Goal: Task Accomplishment & Management: Complete application form

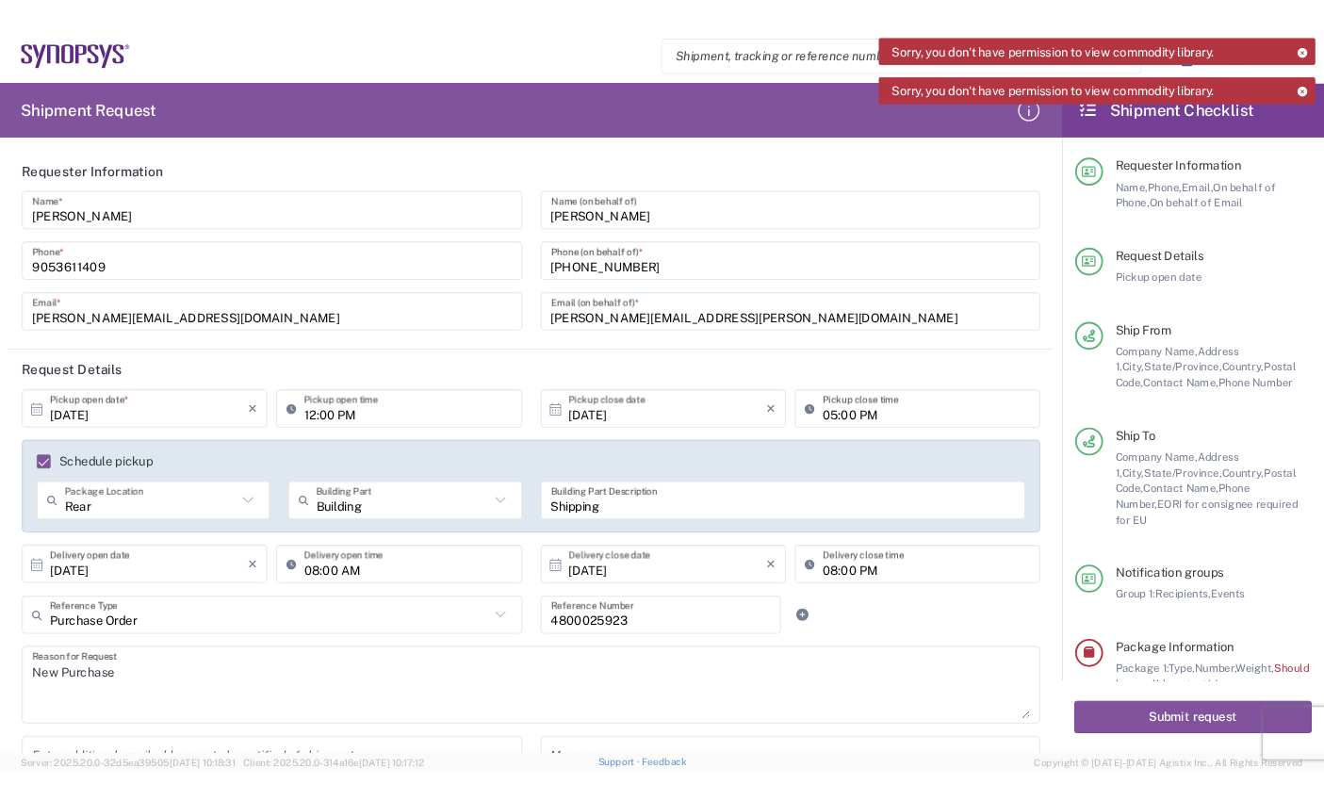
scroll to position [1508, 0]
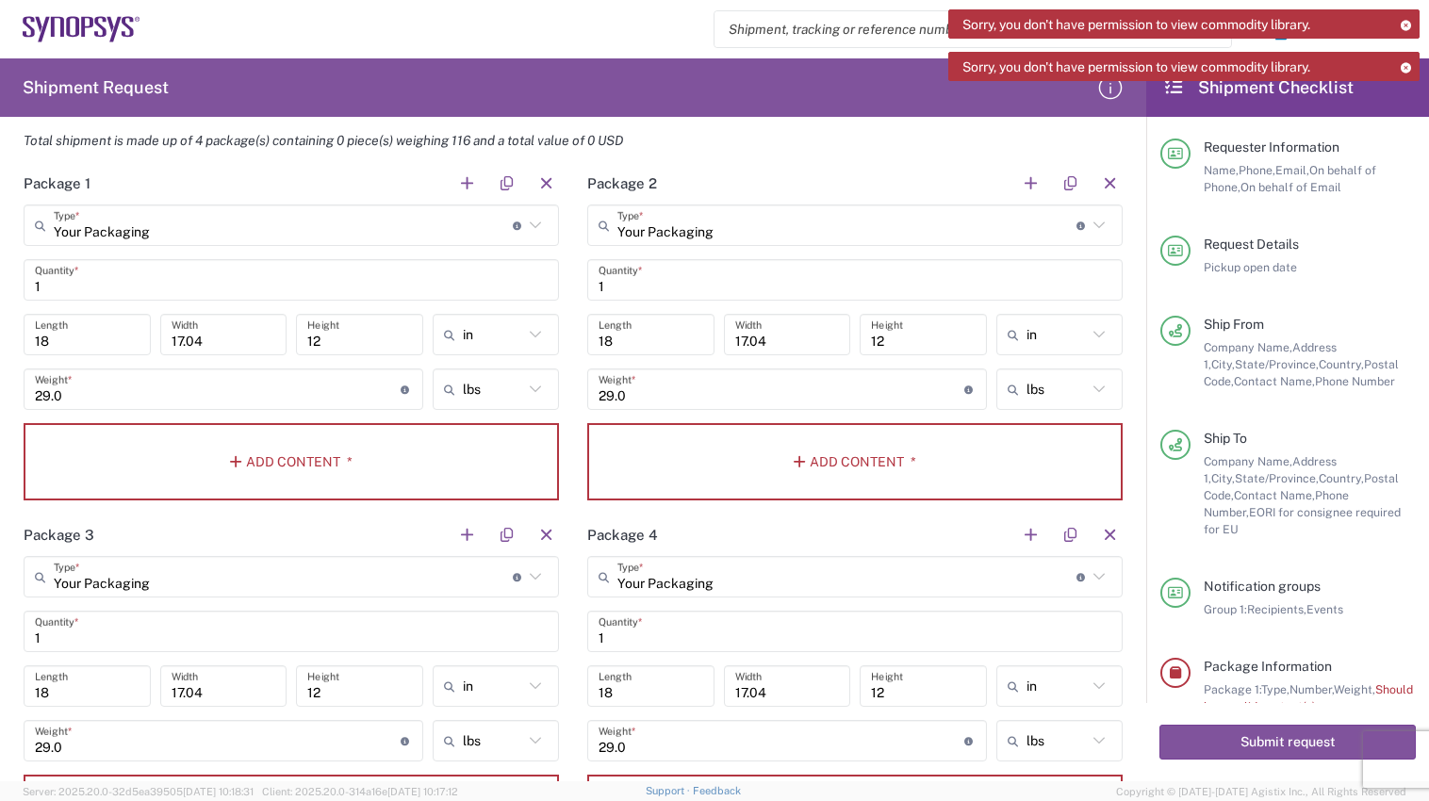
click at [0, 447] on html "Sorry, you don't have permission to view commodity library. Sorry, you don't ha…" at bounding box center [714, 400] width 1429 height 801
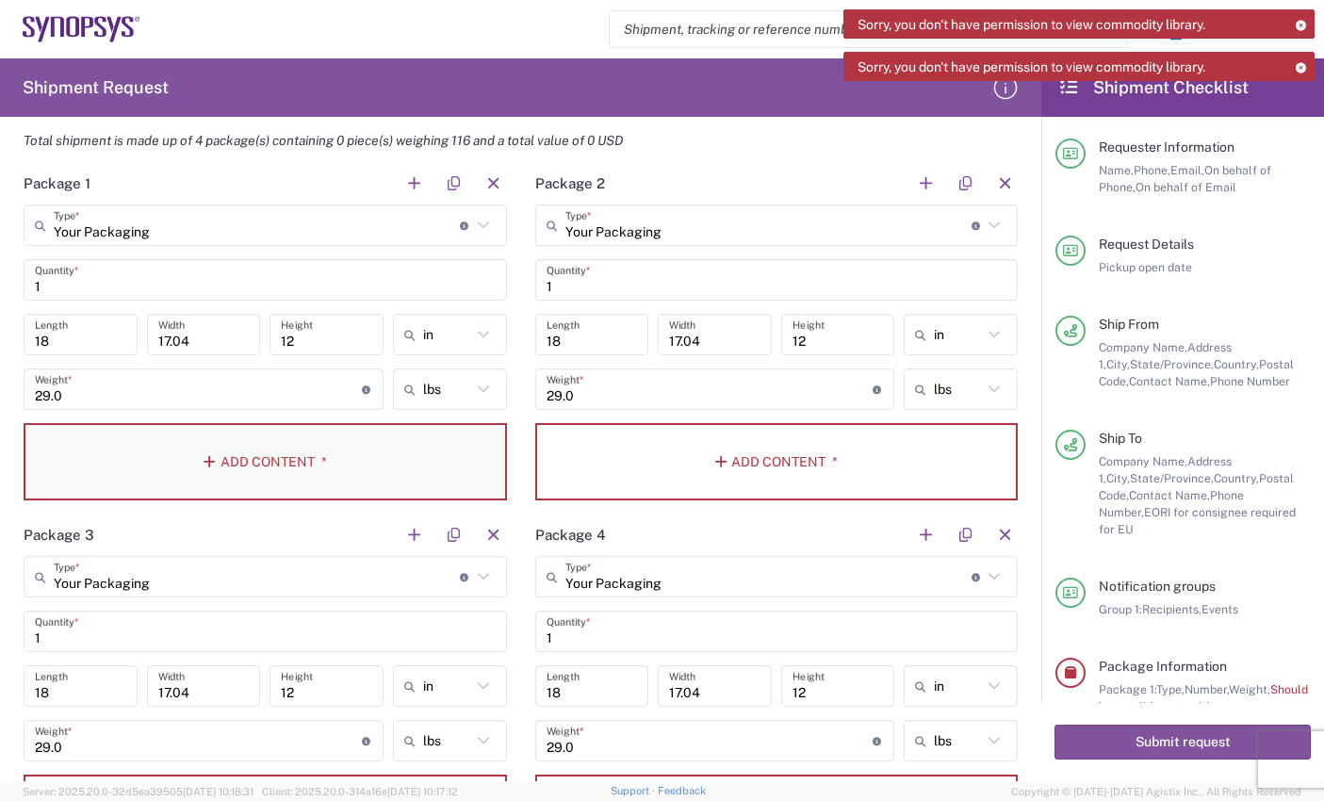
click at [292, 478] on button "Add Content *" at bounding box center [266, 461] width 484 height 77
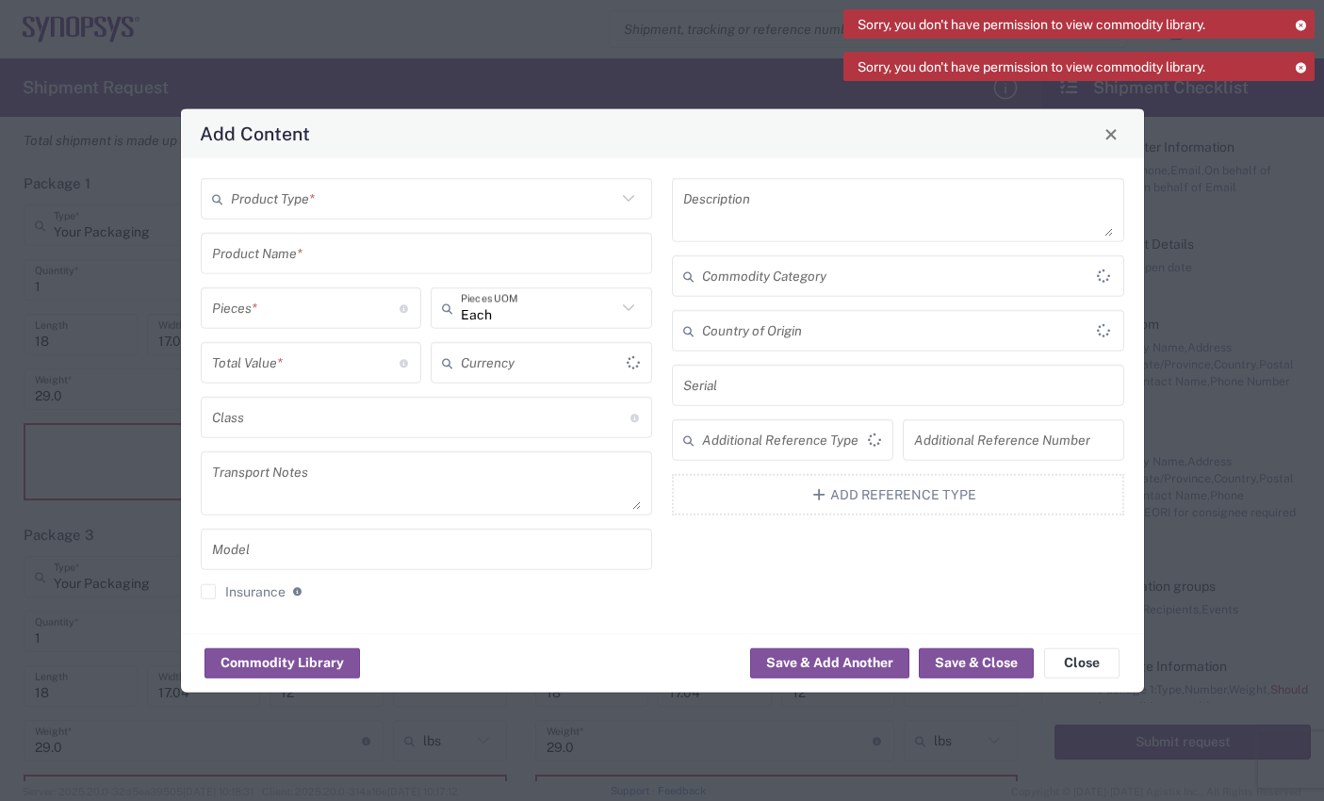
type input "US Dollar"
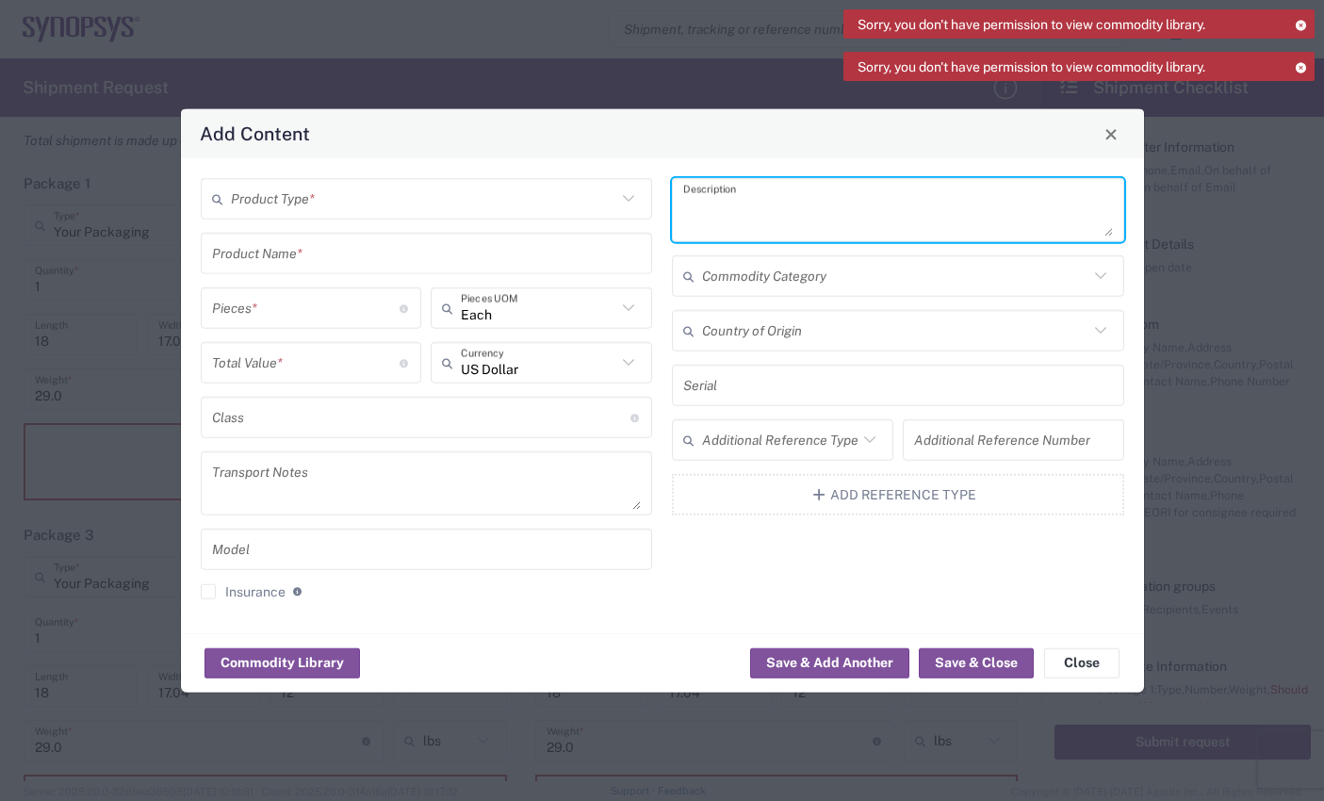
click at [885, 212] on textarea at bounding box center [898, 210] width 430 height 53
paste textarea "4-slot mainframe"
type textarea "4-slot mainframe"
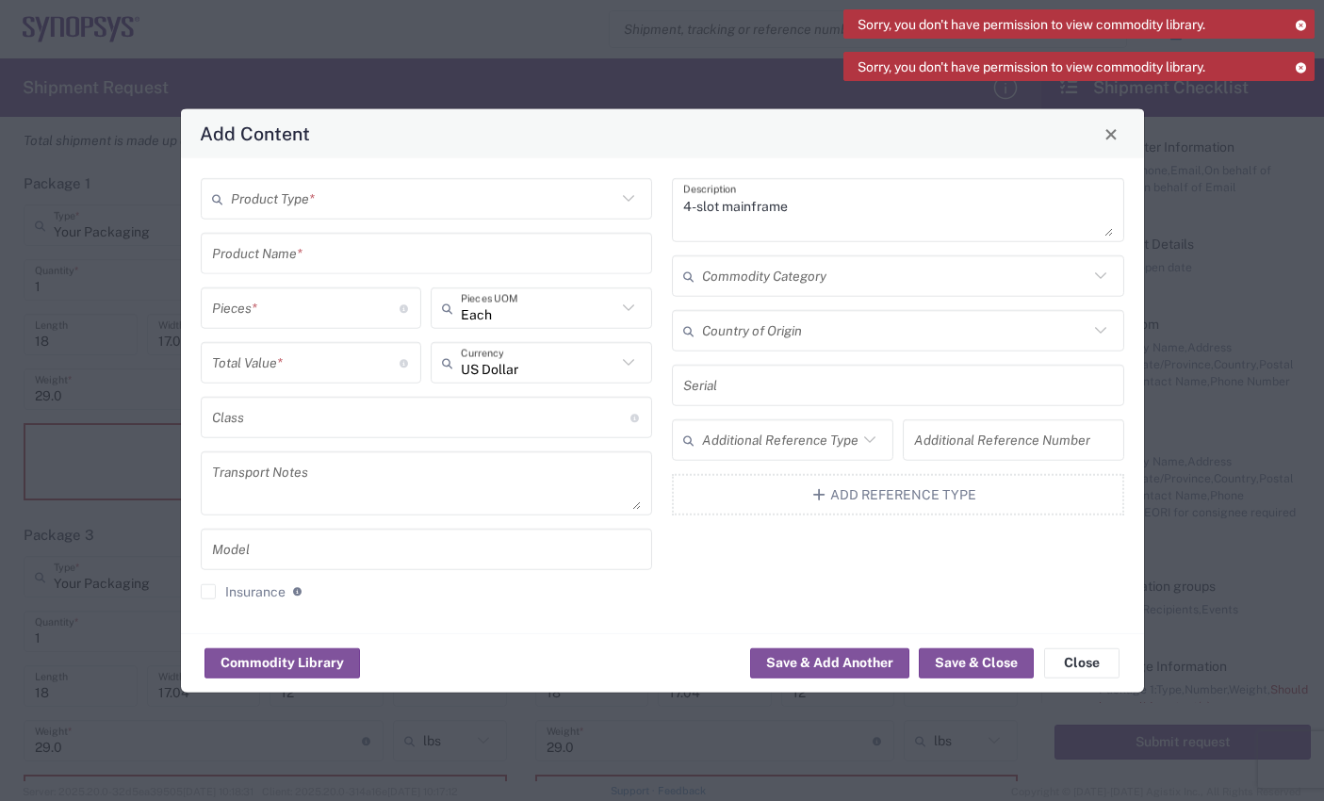
click at [348, 199] on input "text" at bounding box center [424, 198] width 386 height 33
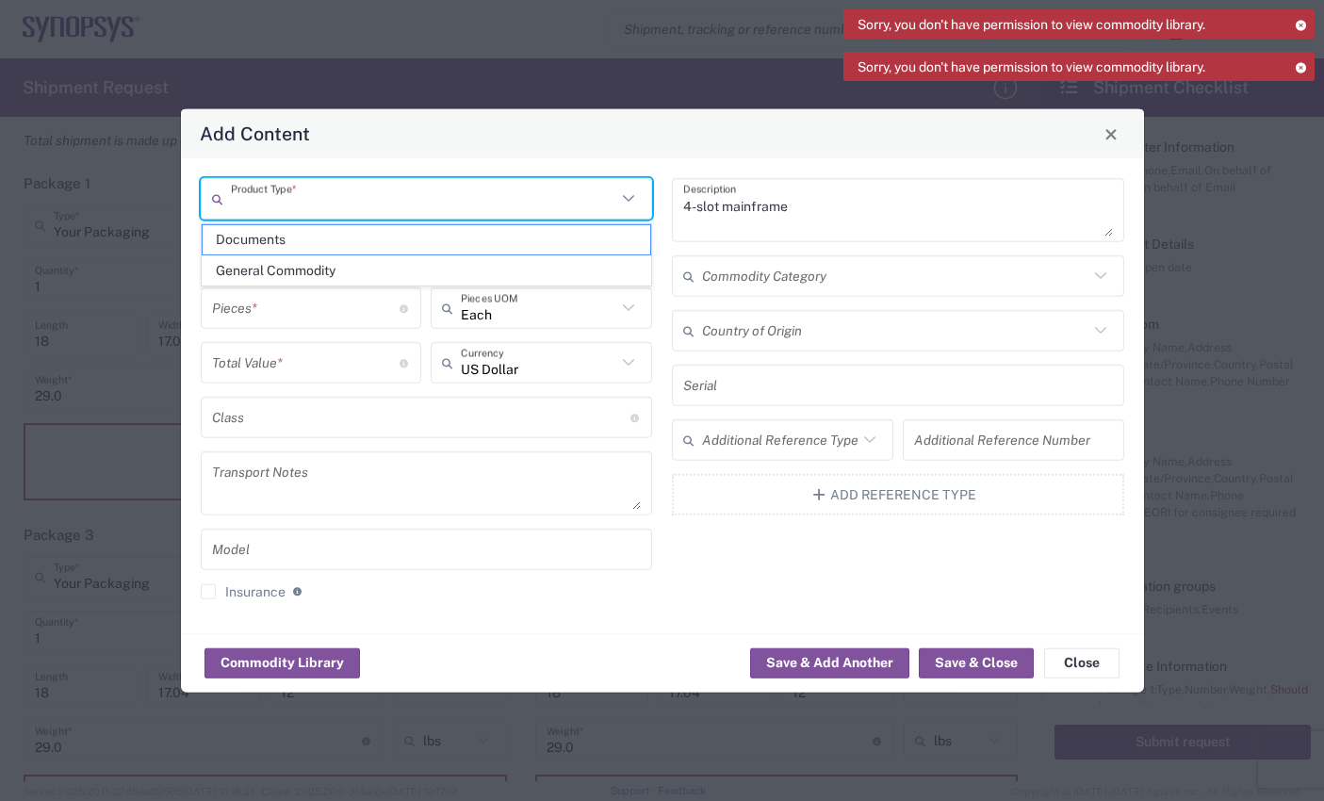
paste input "N6705C"
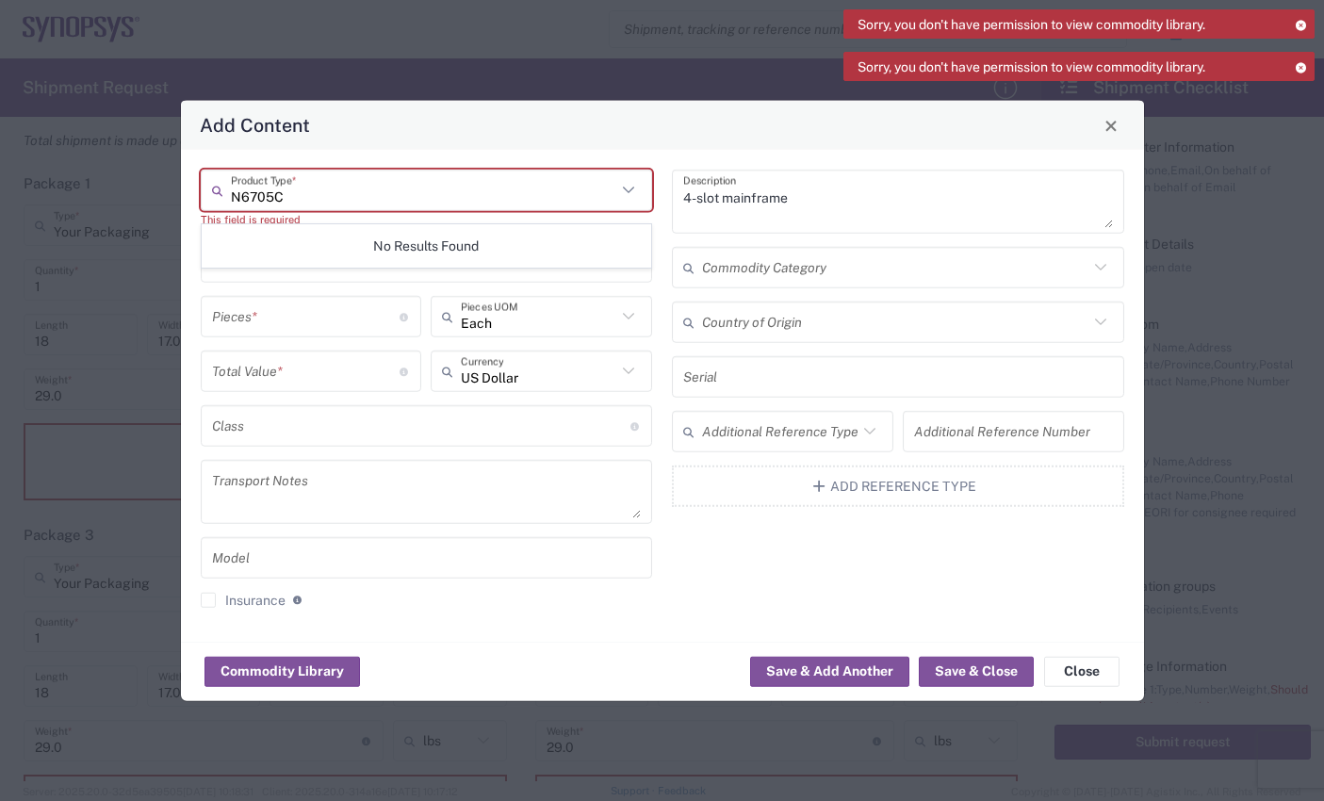
type input "N6705C"
click at [320, 296] on div "Pieces * Number of pieces inside all the packages" at bounding box center [311, 316] width 221 height 41
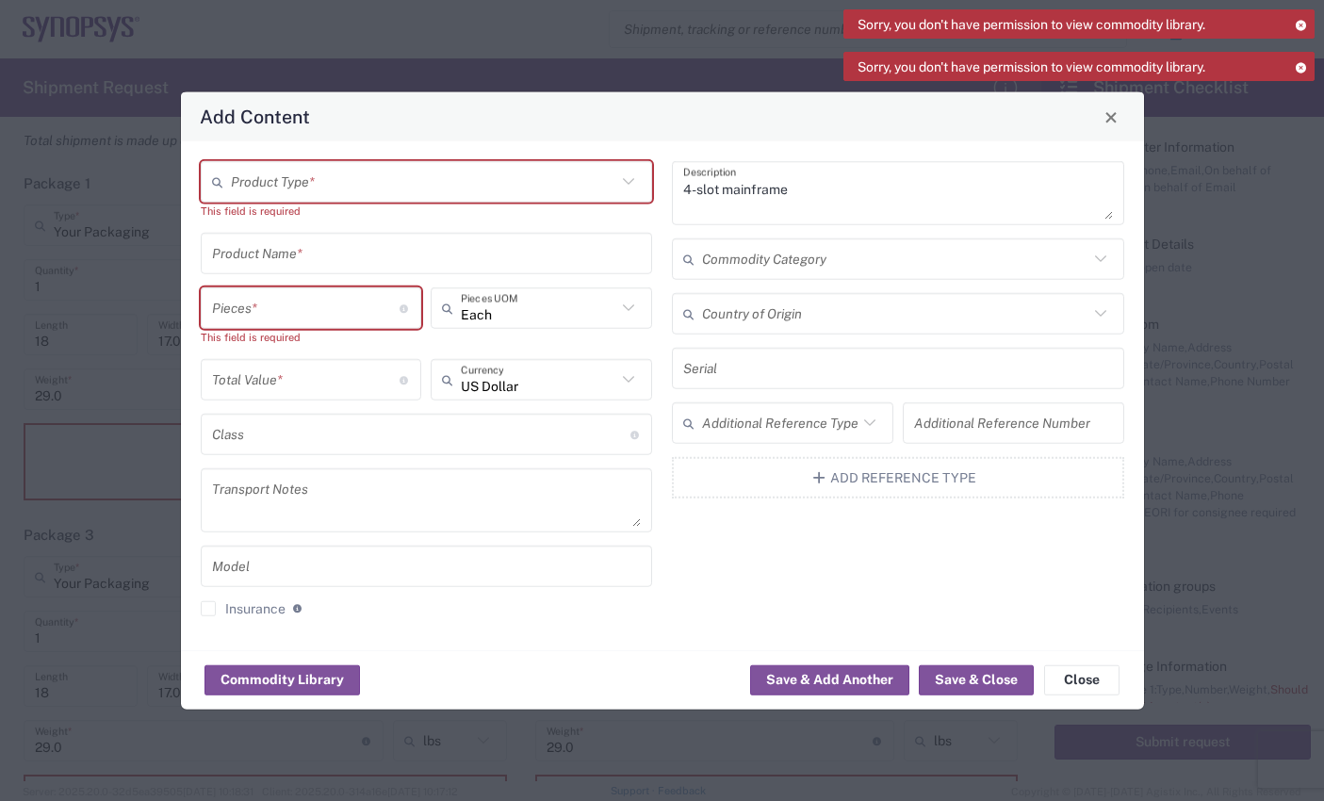
click at [631, 186] on icon at bounding box center [628, 182] width 25 height 25
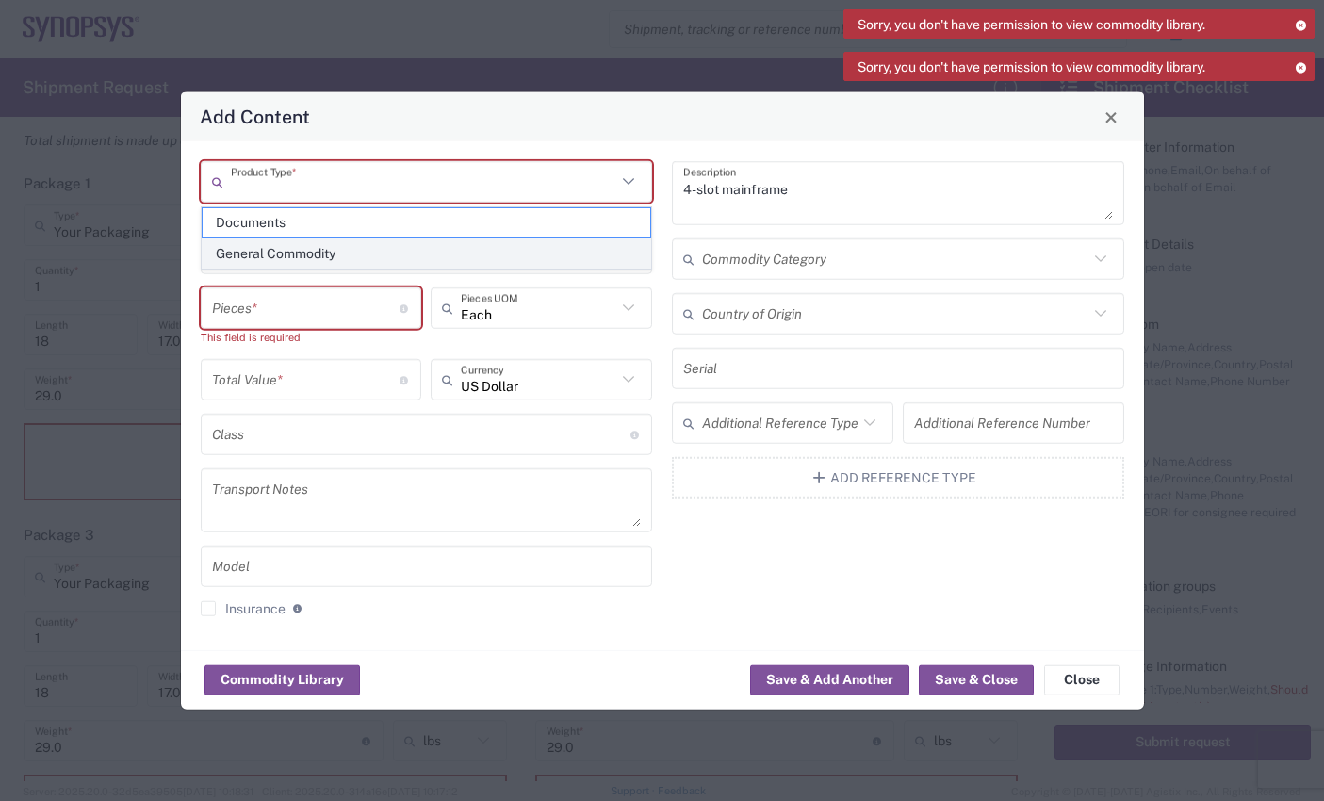
click at [347, 259] on span "General Commodity" at bounding box center [427, 253] width 449 height 29
type input "General Commodity"
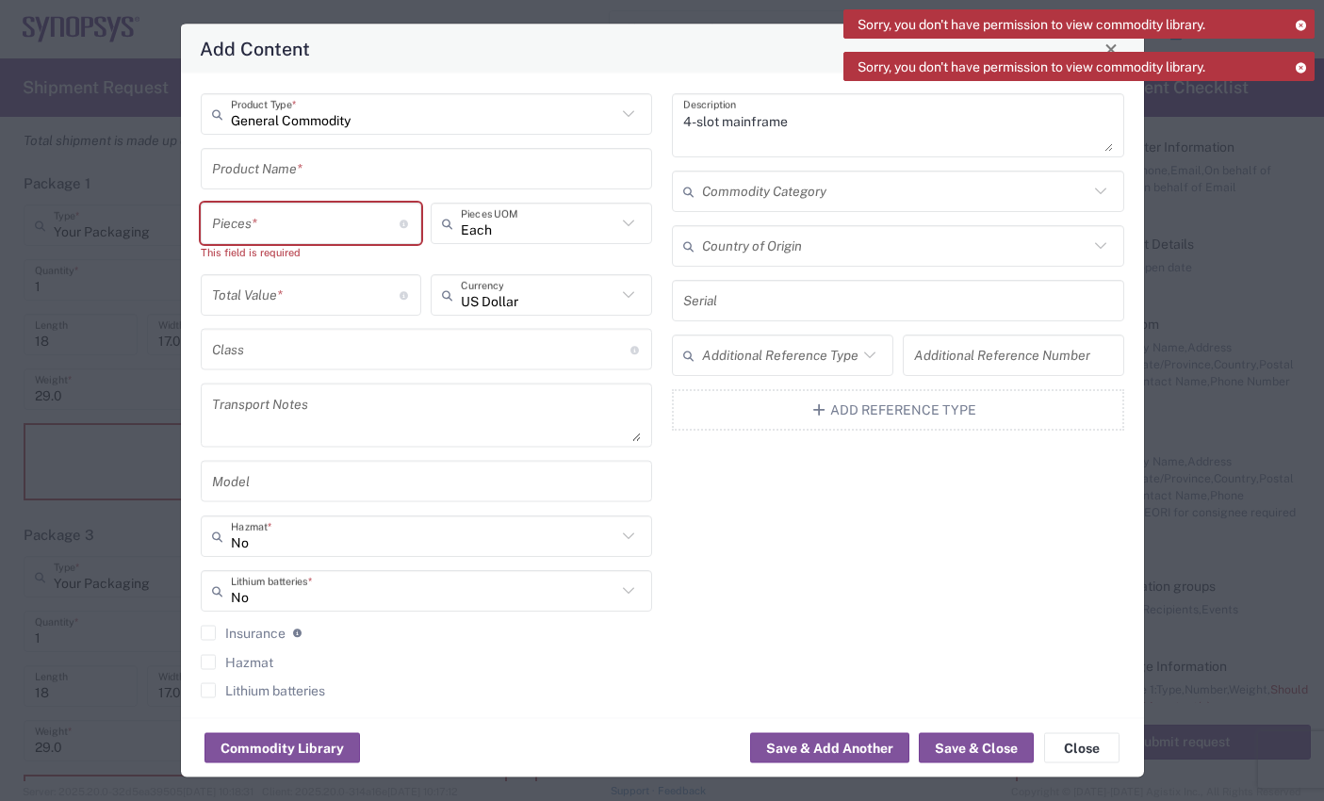
click at [388, 172] on input "text" at bounding box center [427, 168] width 430 height 33
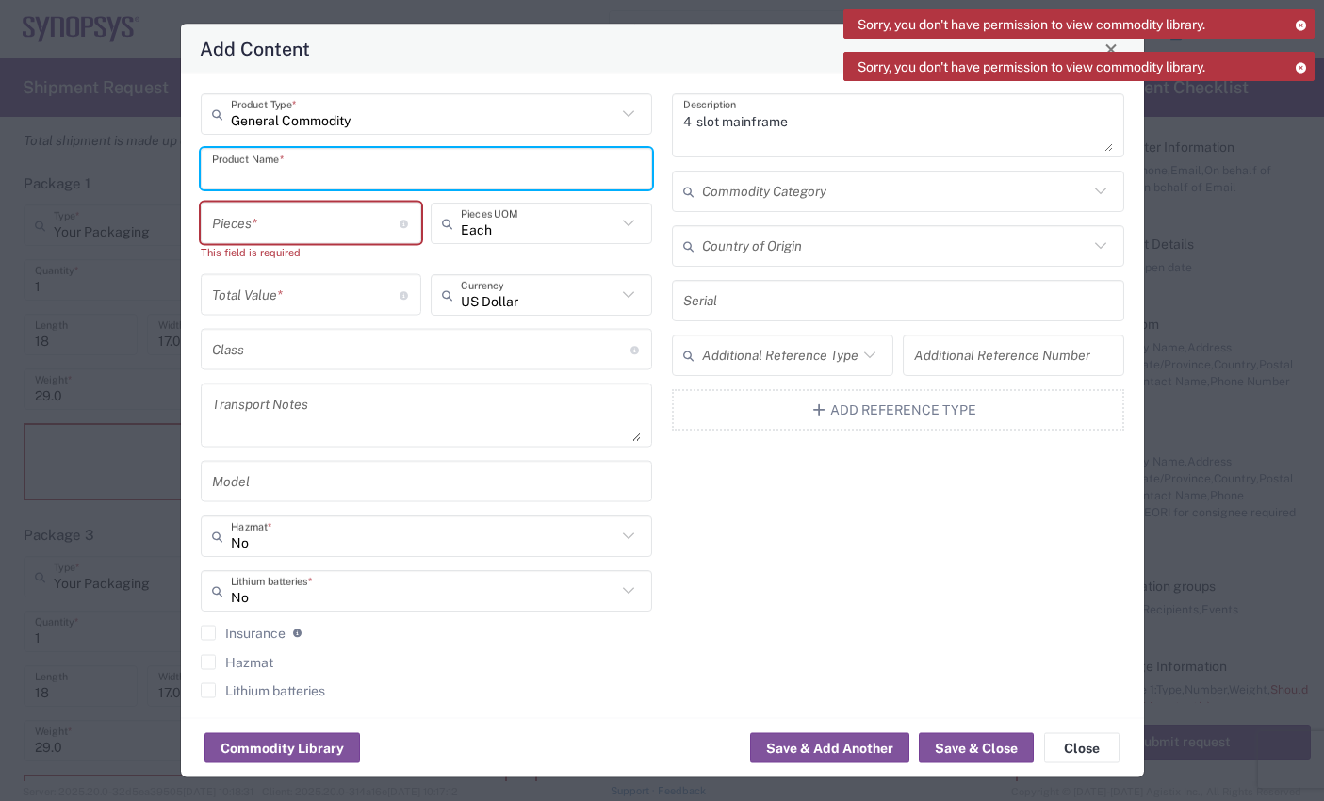
paste input "N6705C"
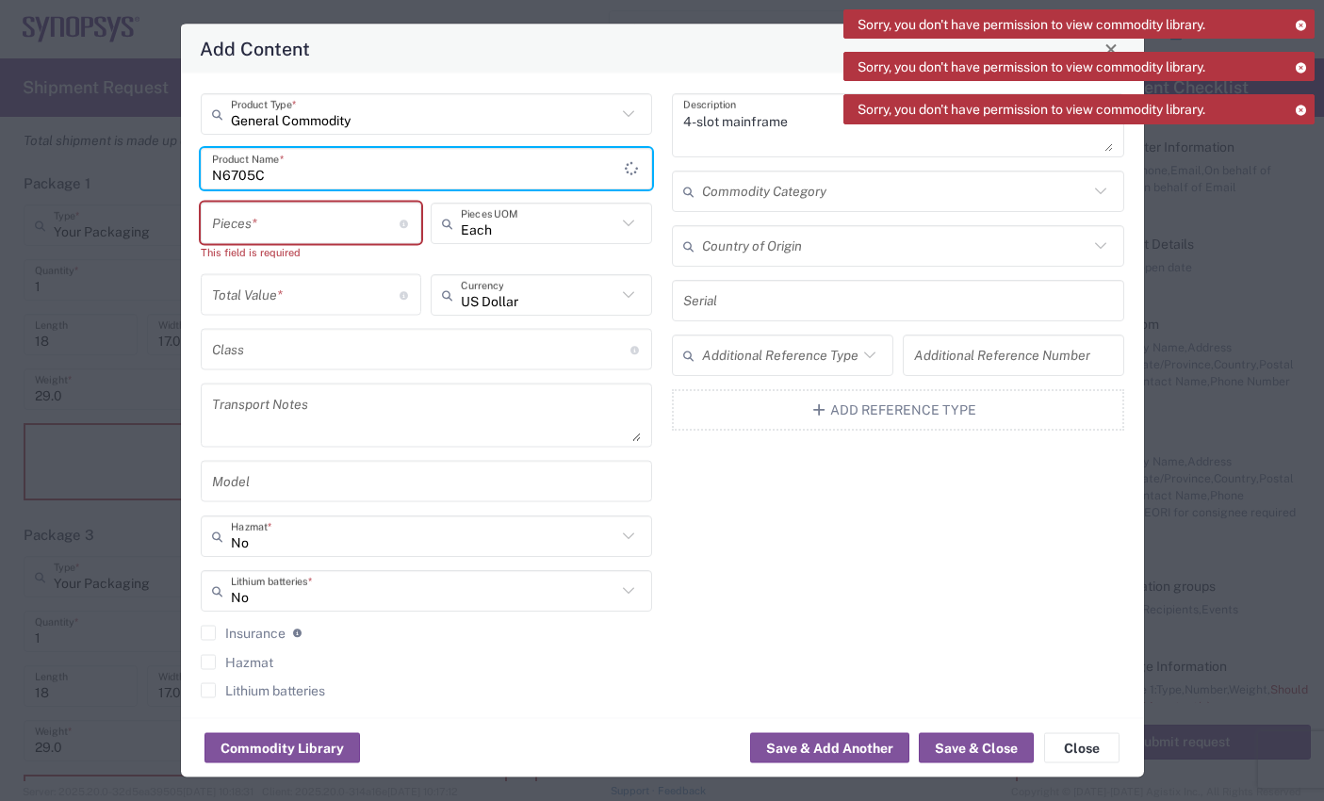
type input "N6705C"
click at [698, 473] on div "4-slot mainframe Description Commodity Category Country of Origin Serial Additi…" at bounding box center [899, 402] width 472 height 618
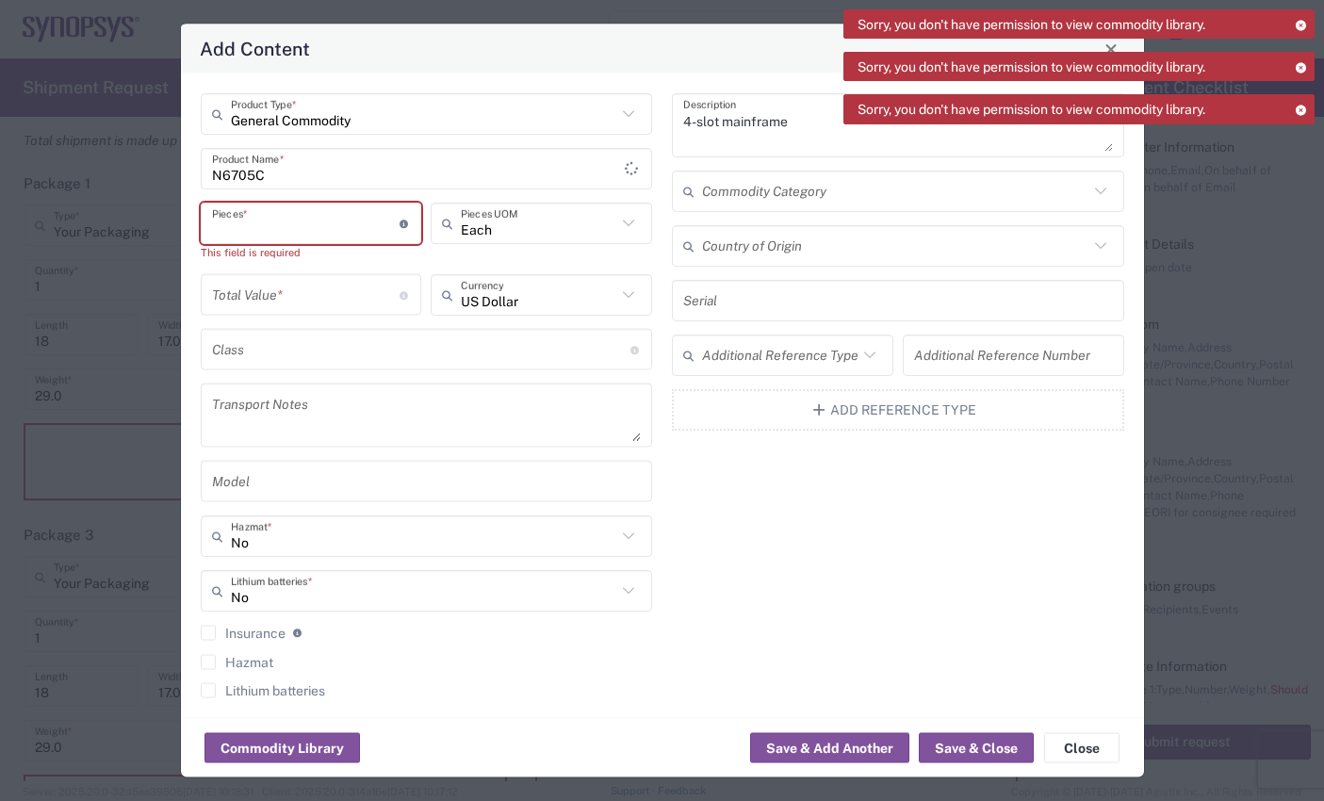
click at [273, 219] on input "number" at bounding box center [306, 222] width 188 height 33
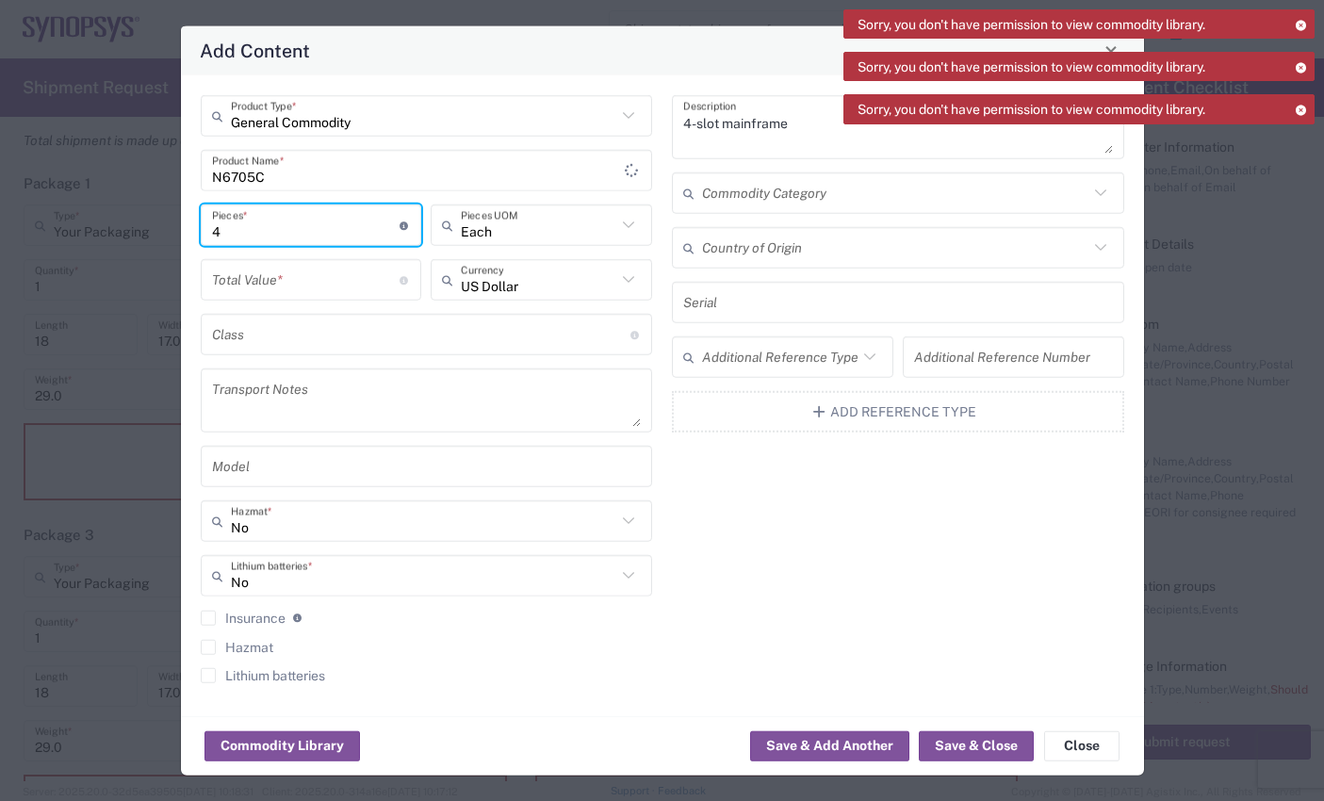
type input "4"
click at [660, 253] on div "General Commodity Product Type * N6705C Product Name * 4 Pieces * Number of pie…" at bounding box center [426, 395] width 472 height 601
click at [1301, 26] on icon at bounding box center [1300, 25] width 13 height 10
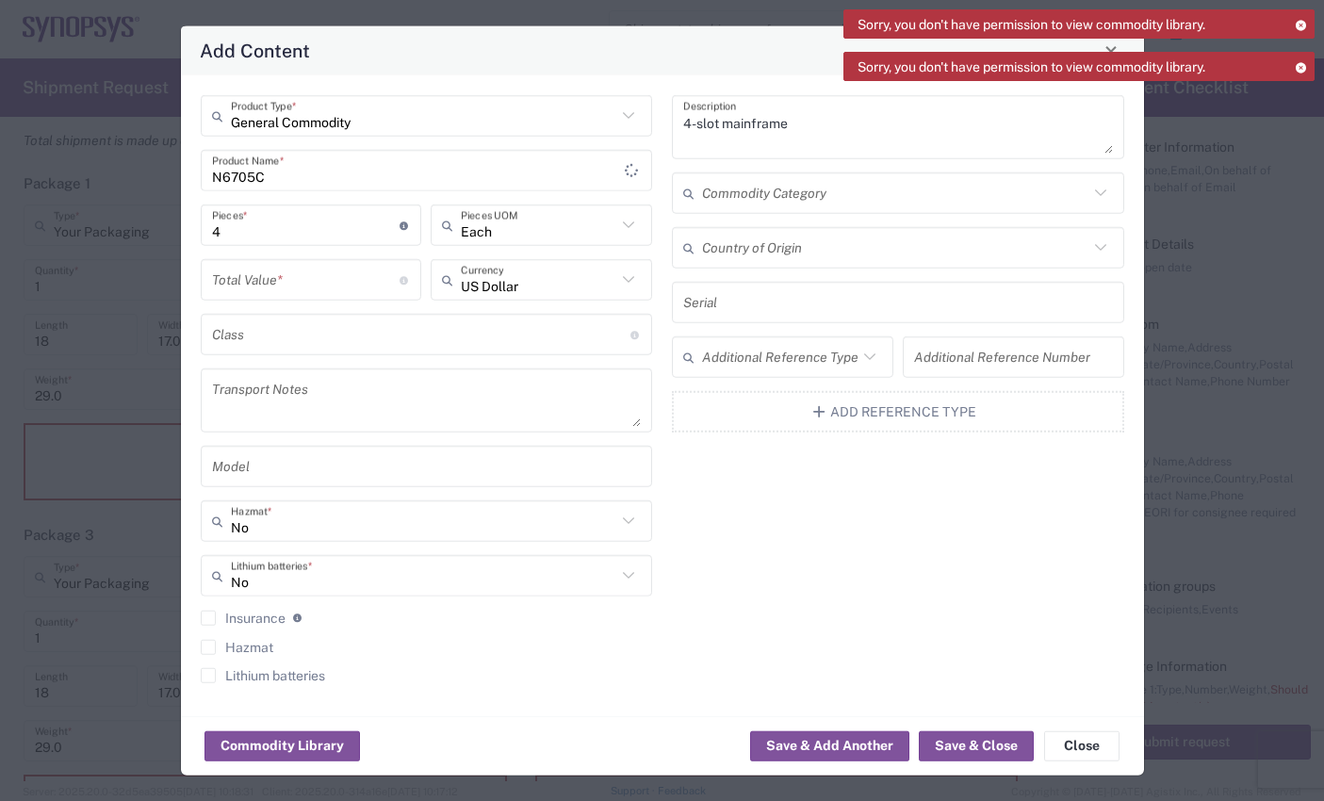
click at [1301, 26] on icon at bounding box center [1300, 25] width 13 height 10
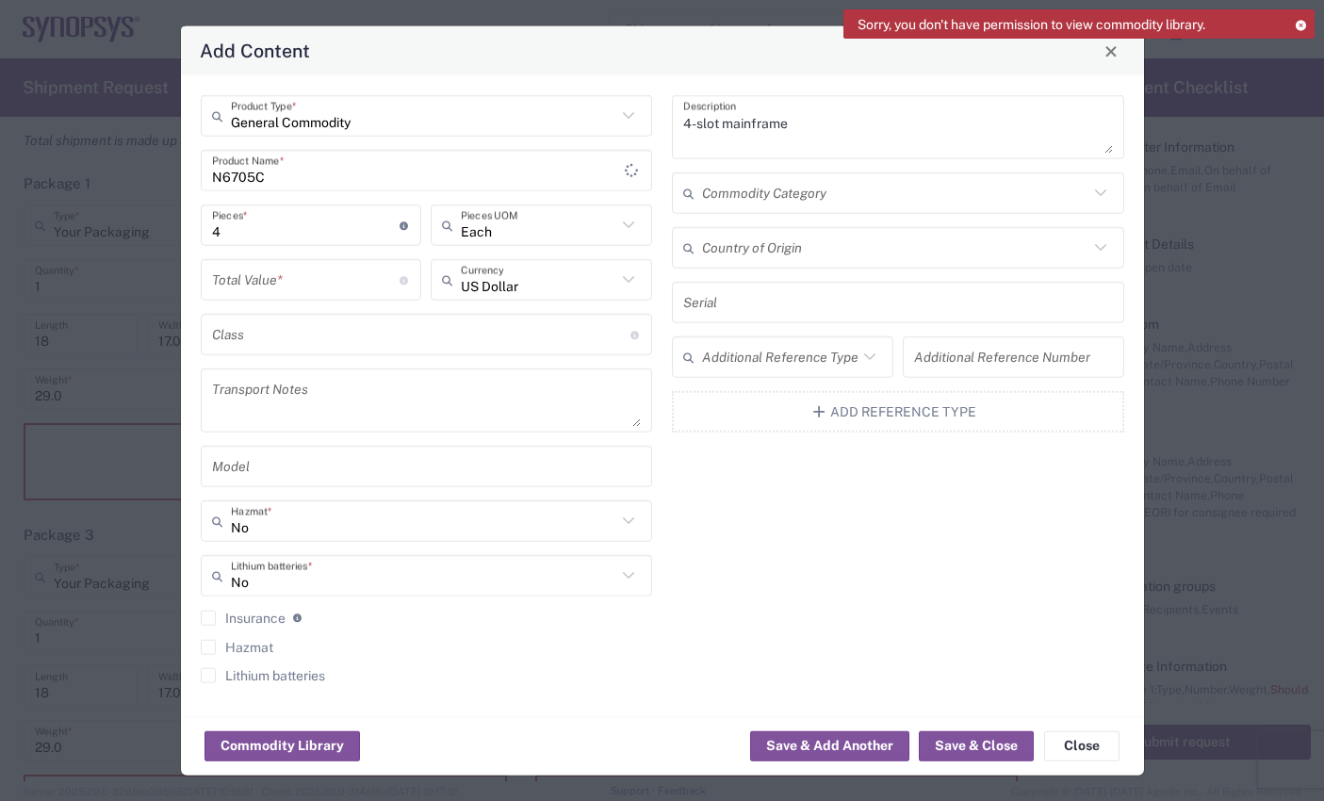
click at [1301, 26] on icon at bounding box center [1300, 25] width 13 height 10
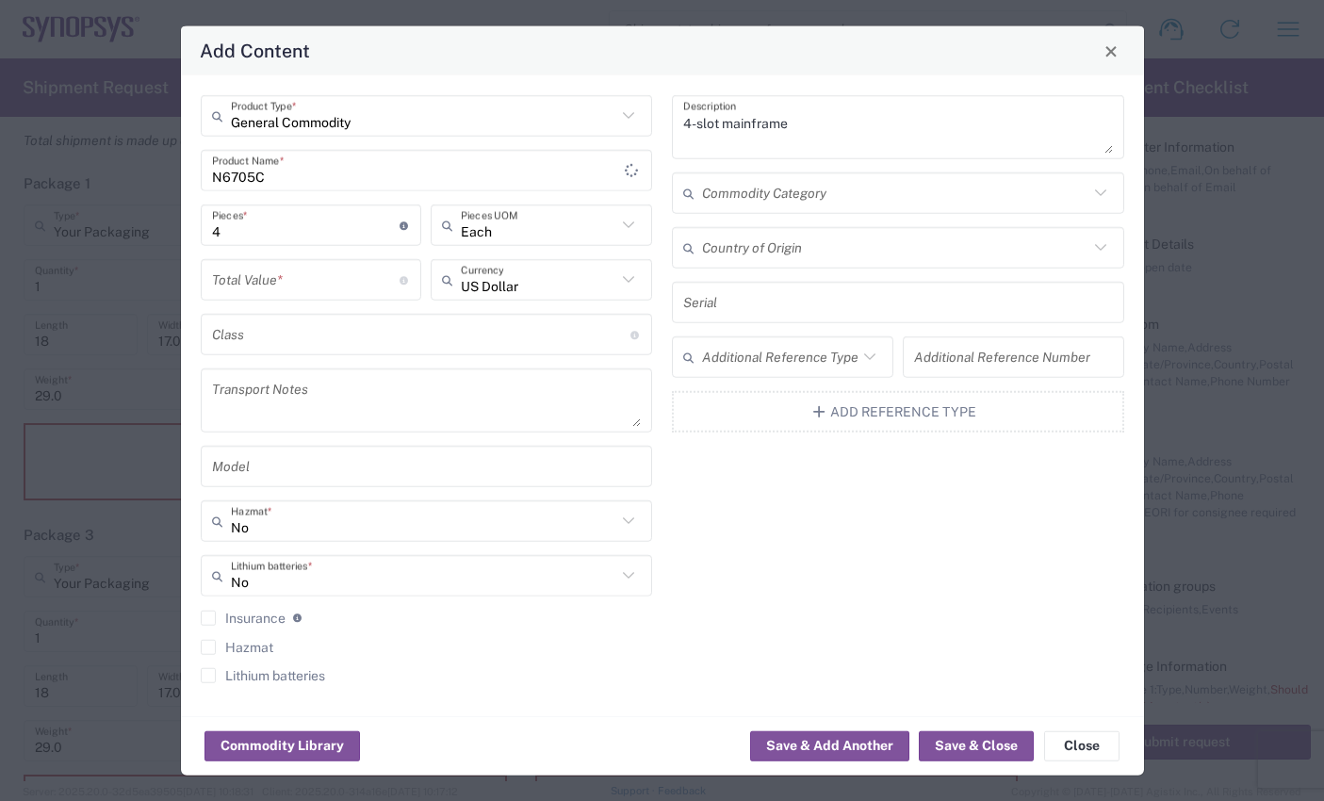
click at [500, 166] on input "N6705C" at bounding box center [419, 170] width 414 height 33
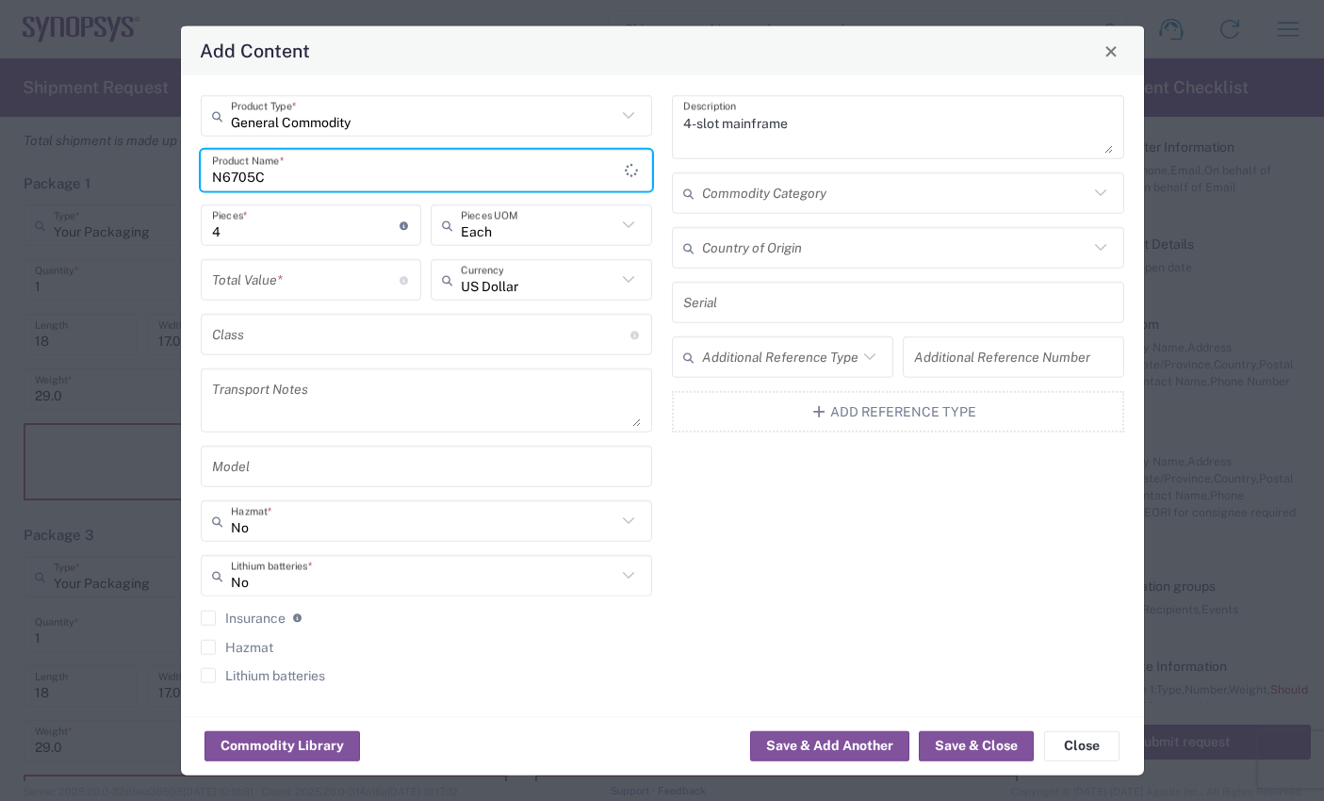
click at [314, 173] on input "N6705C" at bounding box center [419, 170] width 414 height 33
drag, startPoint x: 314, startPoint y: 173, endPoint x: 207, endPoint y: 173, distance: 106.5
click at [207, 173] on div "N6705C Product Name *" at bounding box center [427, 170] width 452 height 41
paste input "4-slot mainframe"
type input "4-slot mainframe"
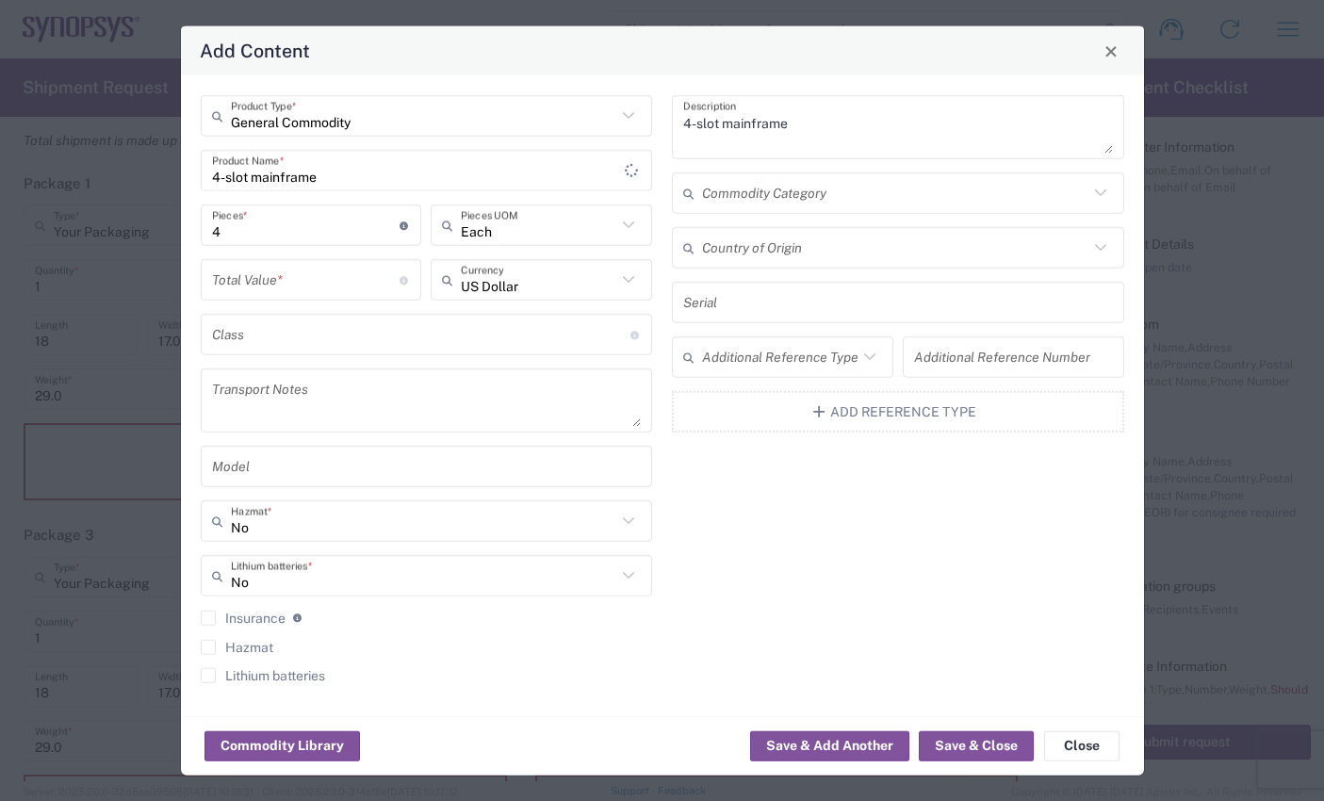
click at [427, 241] on div "Each Pieces UOM" at bounding box center [541, 232] width 231 height 55
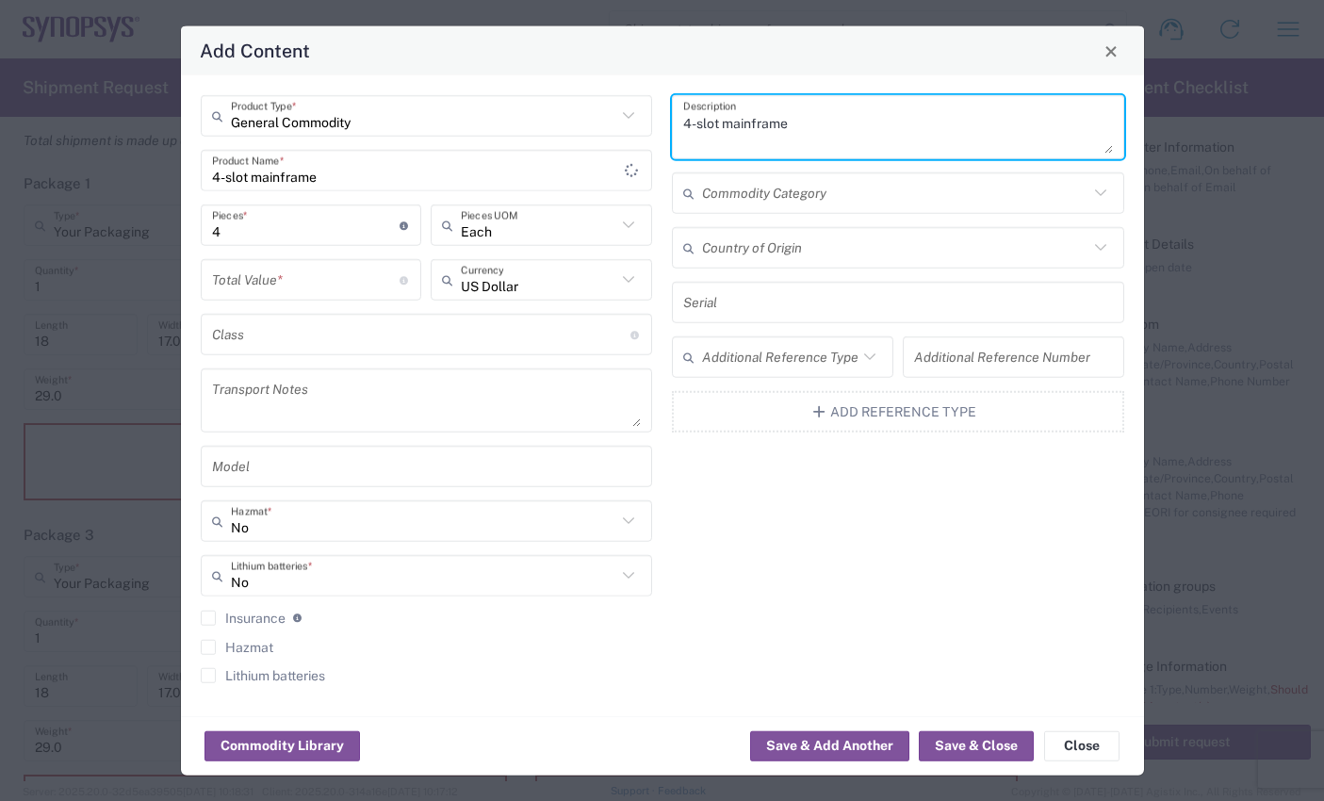
drag, startPoint x: 801, startPoint y: 124, endPoint x: 671, endPoint y: 122, distance: 130.1
click at [668, 121] on div "4-slot mainframe Description Commodity Category Country of Origin Serial Additi…" at bounding box center [899, 395] width 472 height 601
paste textarea "N6705C"
type textarea "N6705C"
click at [661, 327] on div "General Commodity Product Type * 4-slot mainframe Product Name * 4 Pieces * Num…" at bounding box center [426, 395] width 472 height 601
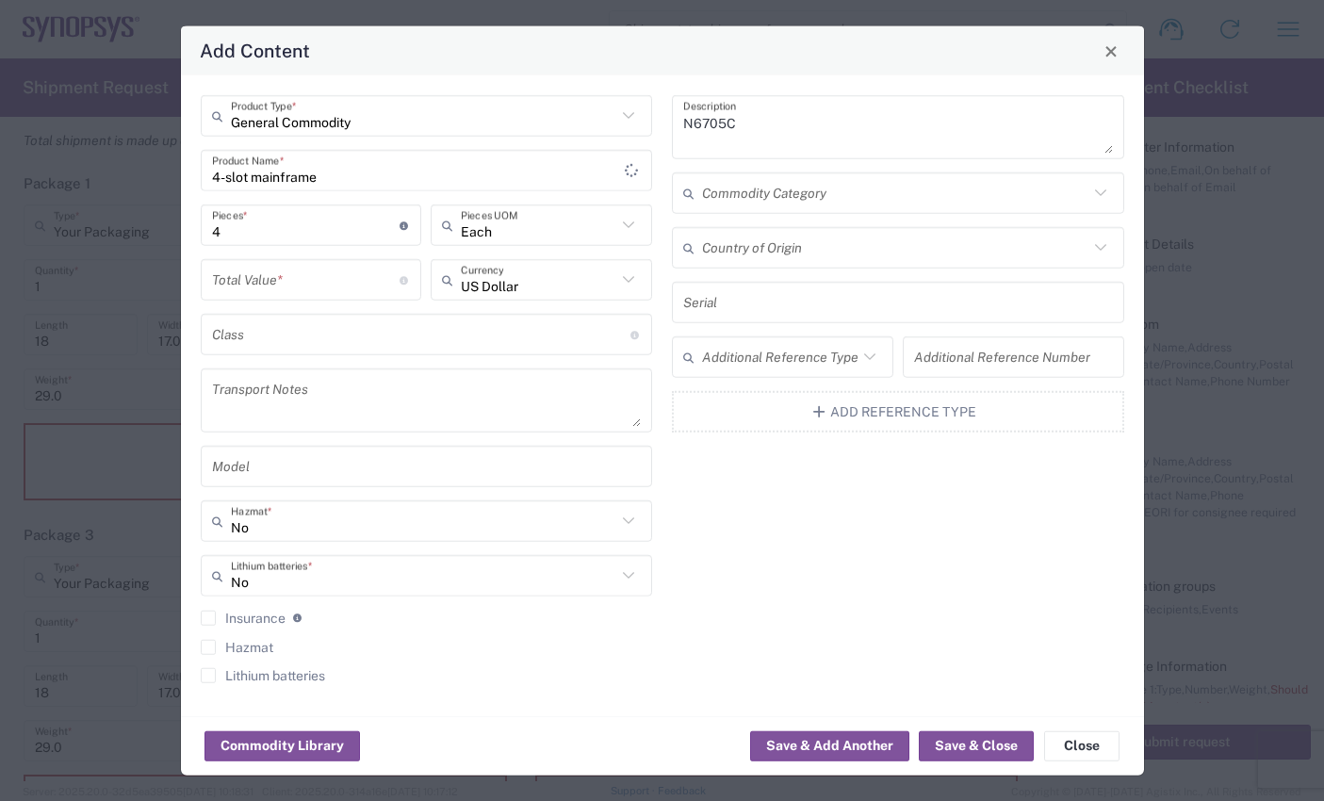
click at [429, 307] on div "US Dollar Currency" at bounding box center [541, 286] width 231 height 55
click at [1104, 195] on icon at bounding box center [1101, 193] width 25 height 25
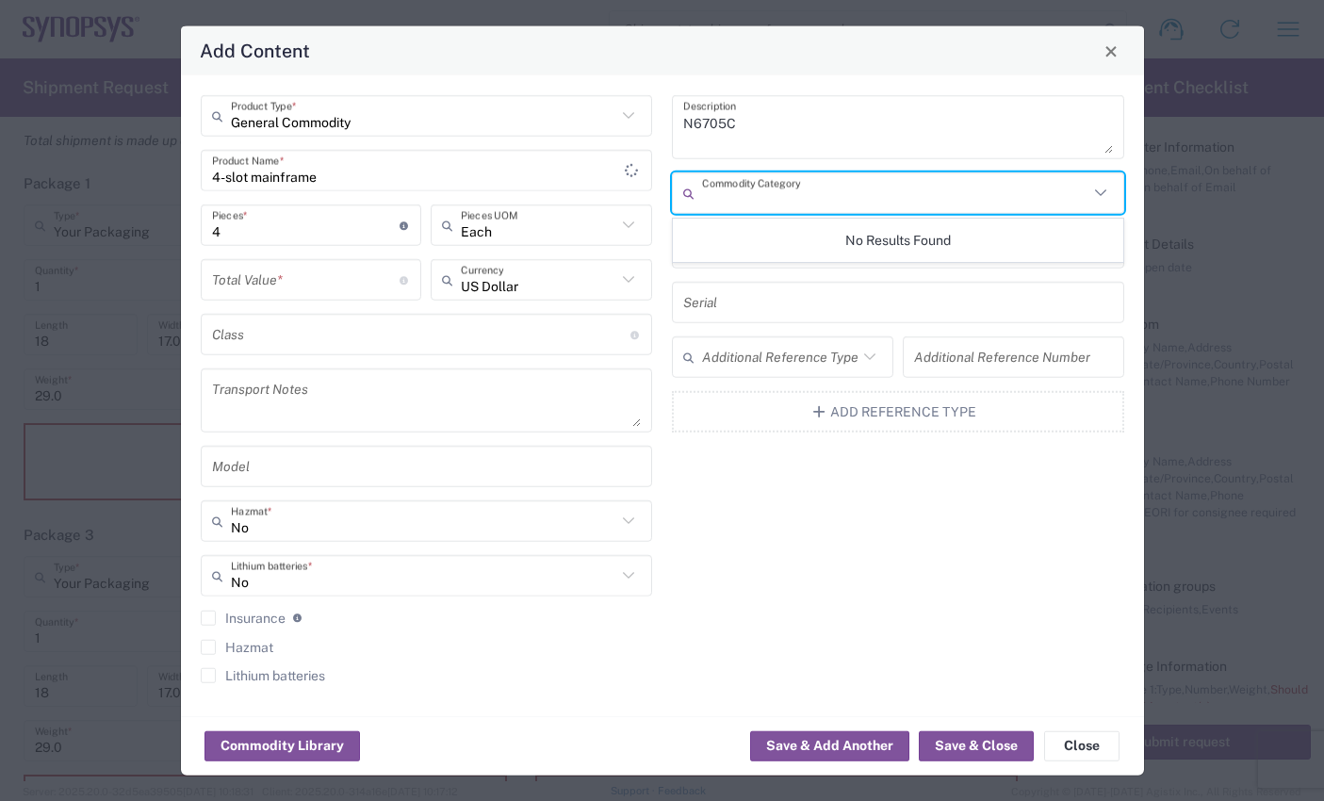
click at [1104, 195] on icon at bounding box center [1101, 193] width 25 height 25
click at [1128, 215] on div "N6705C Description Commodity Category Country of Origin Serial Additional Refer…" at bounding box center [899, 395] width 472 height 601
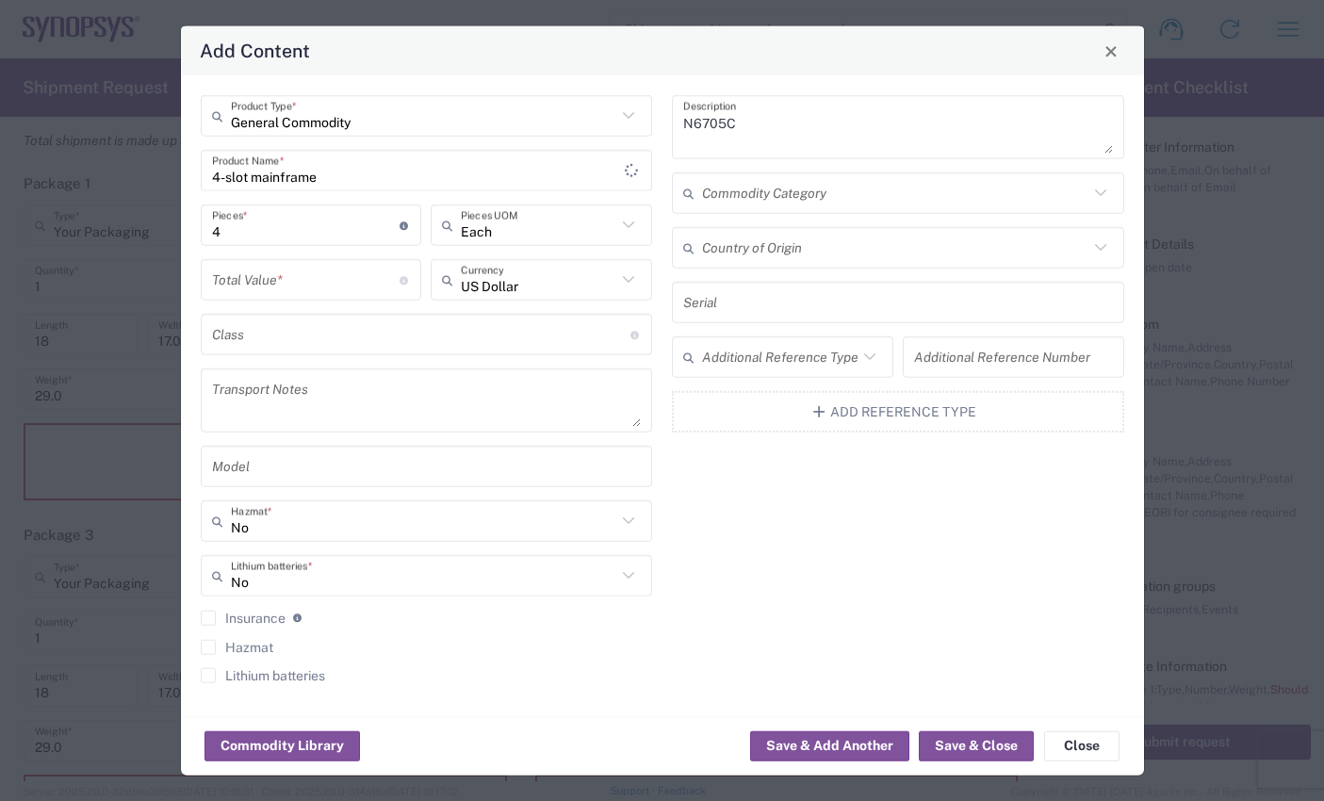
click at [297, 274] on input "number" at bounding box center [306, 279] width 188 height 33
paste input "13271.72"
type input "13271.72"
click at [661, 403] on div "General Commodity Product Type * 4-slot mainframe Product Name * 4 Pieces * Num…" at bounding box center [426, 395] width 472 height 601
click at [631, 221] on icon at bounding box center [628, 225] width 25 height 25
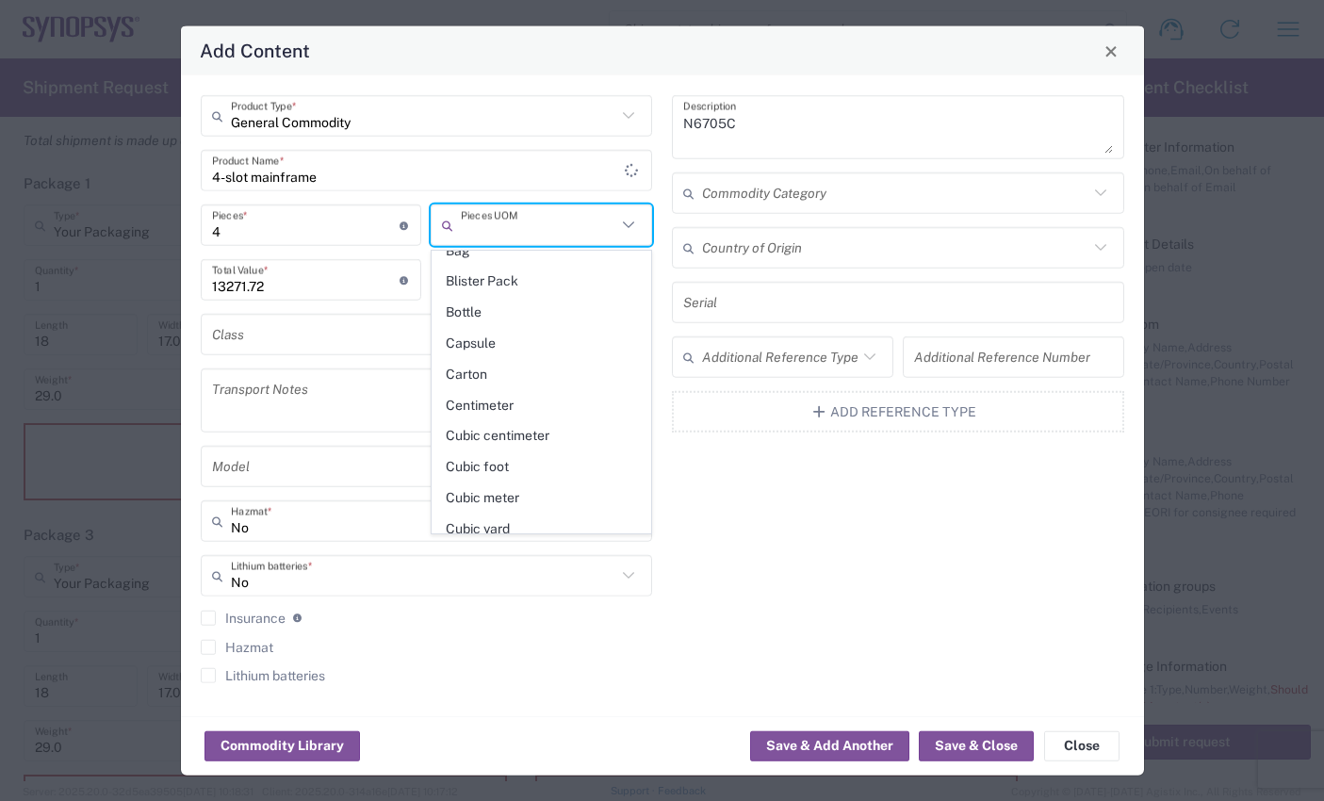
scroll to position [0, 0]
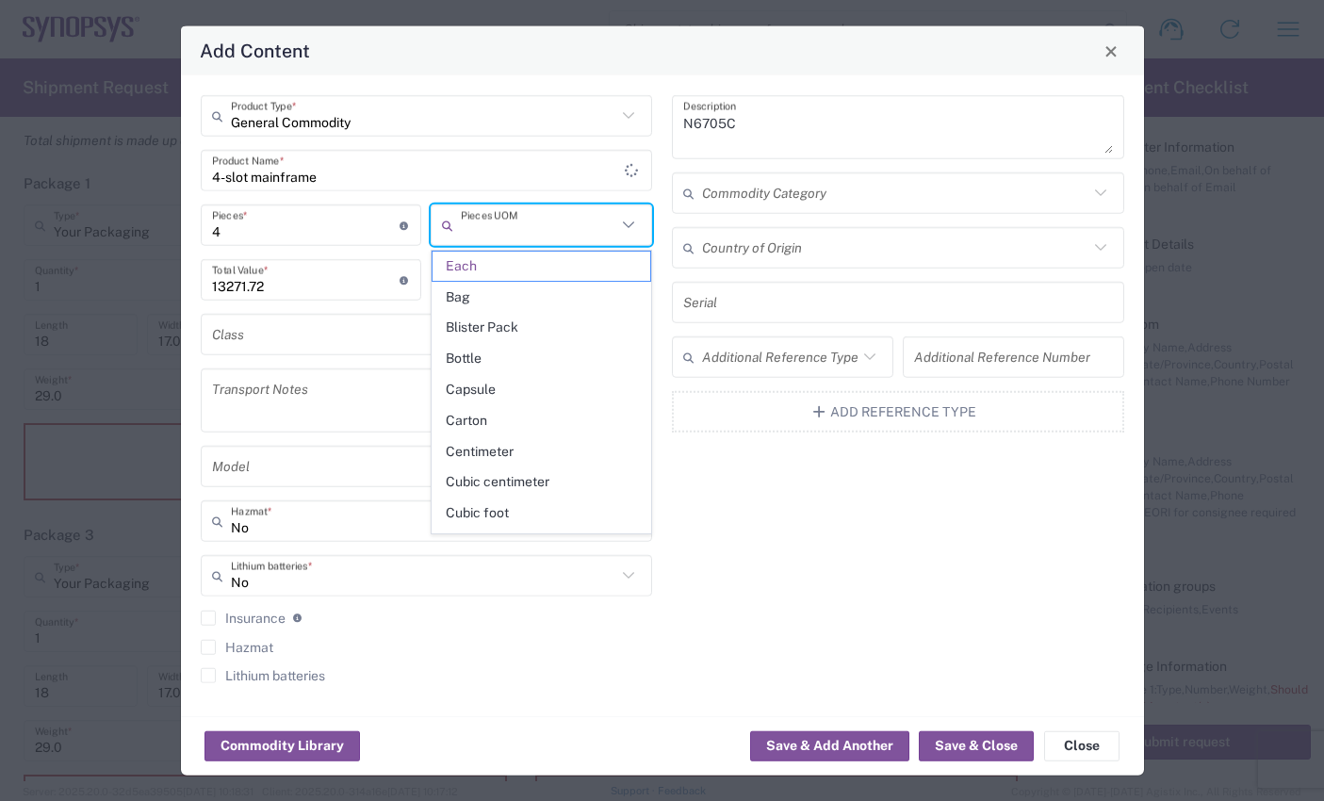
click at [657, 266] on div "General Commodity Product Type * 4-slot mainframe Product Name * 4 Pieces * Num…" at bounding box center [426, 395] width 472 height 601
type input "Each"
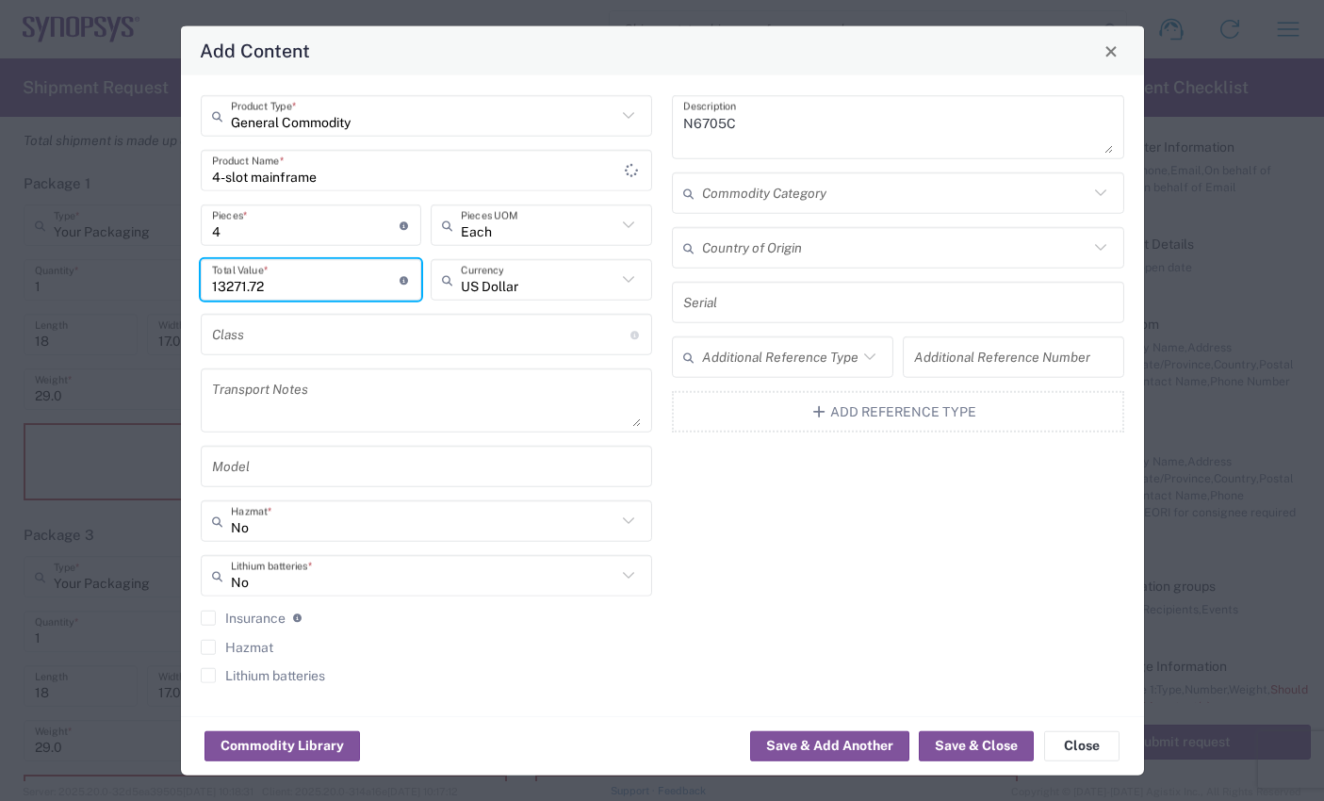
drag, startPoint x: 279, startPoint y: 287, endPoint x: 195, endPoint y: 280, distance: 84.1
click at [196, 280] on div "13271.72 Total Value * Total value of all the pieces" at bounding box center [311, 286] width 231 height 55
type input "3317.93"
click at [442, 306] on div "US Dollar Currency" at bounding box center [541, 286] width 231 height 55
click at [660, 377] on div "General Commodity Product Type * 4-slot mainframe Product Name * 4 Pieces * Num…" at bounding box center [426, 395] width 472 height 601
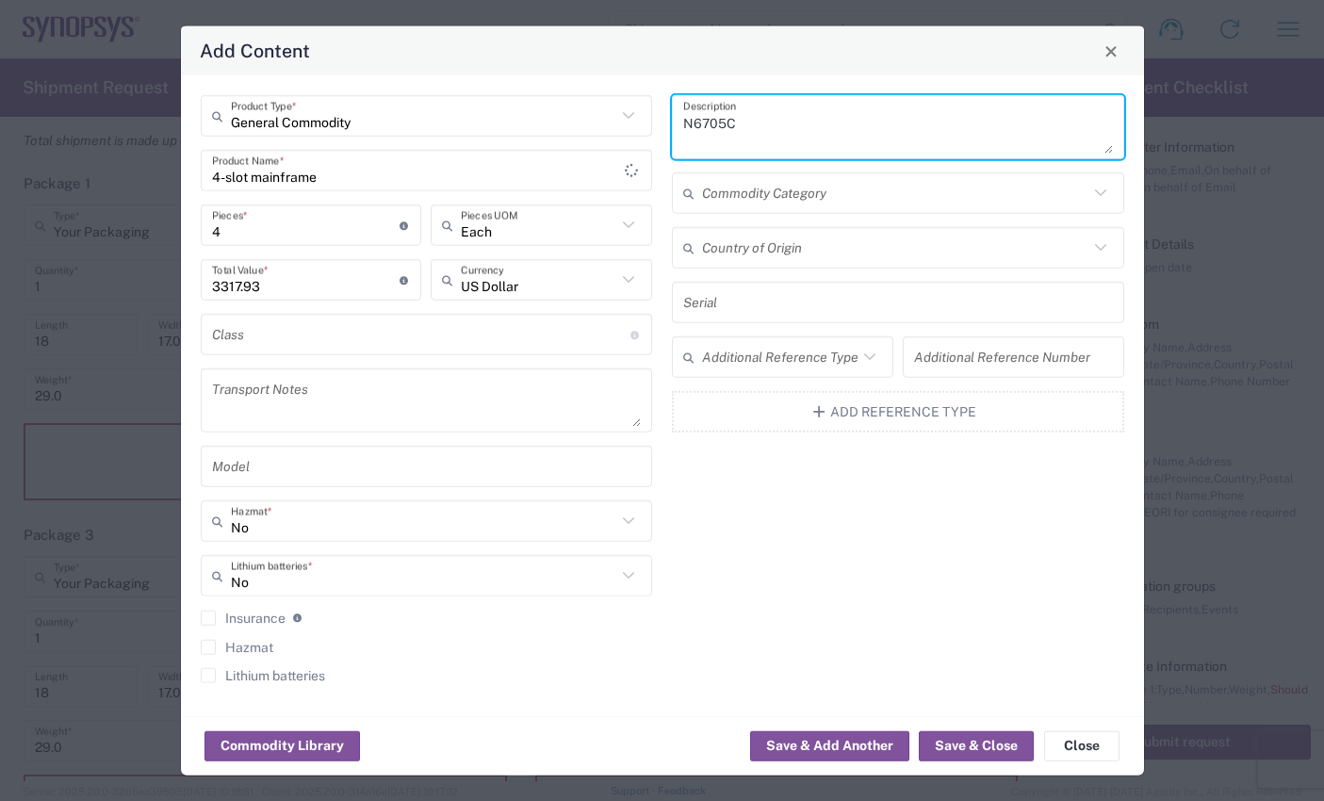
drag, startPoint x: 783, startPoint y: 130, endPoint x: 677, endPoint y: 130, distance: 106.5
click at [677, 130] on div "N6705C Description" at bounding box center [898, 127] width 452 height 64
paste textarea "DC power supply"
type textarea "DC power supply"
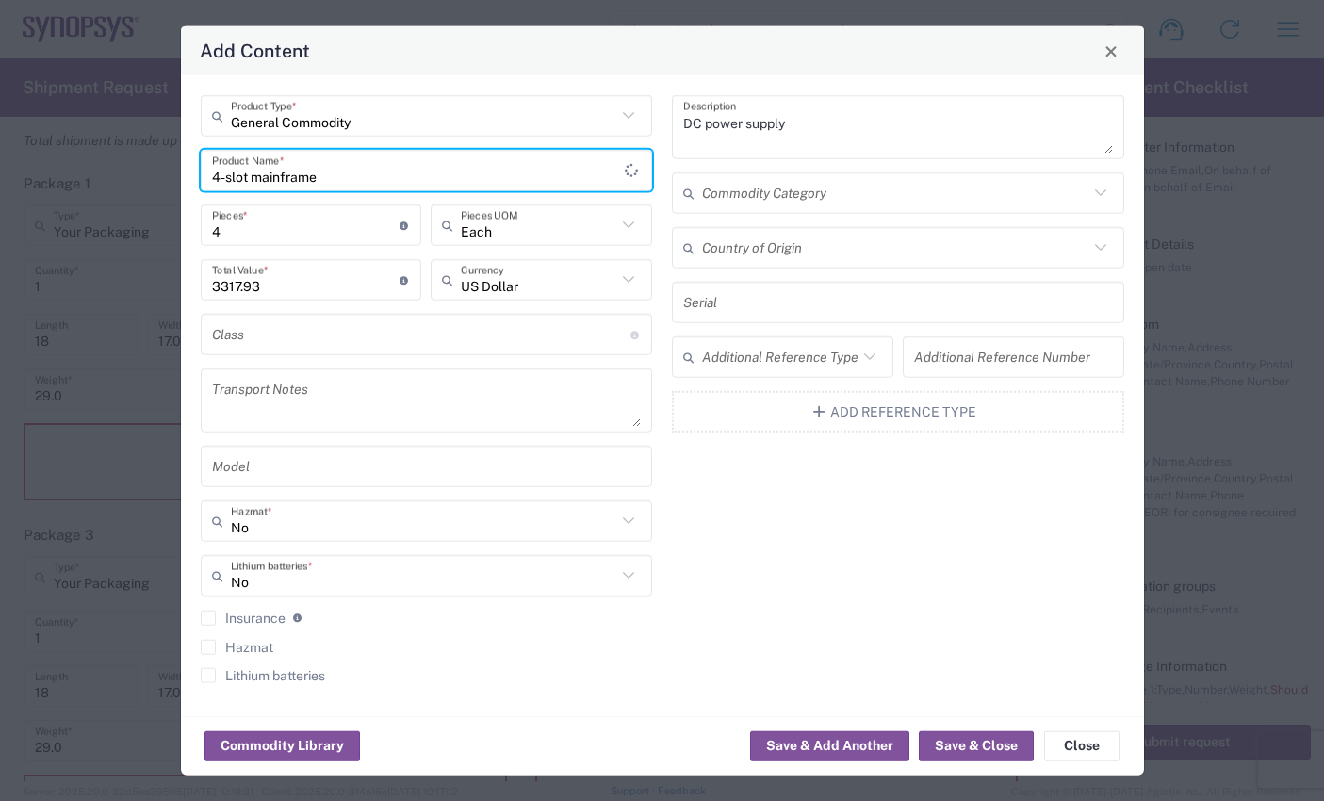
drag, startPoint x: 330, startPoint y: 184, endPoint x: 132, endPoint y: 143, distance: 202.0
click at [132, 143] on div "Add Content General Commodity Product Type * 4-slot mainframe Product Name * 4 …" at bounding box center [662, 400] width 1324 height 801
paste input "E36441A"
type input "E36441A"
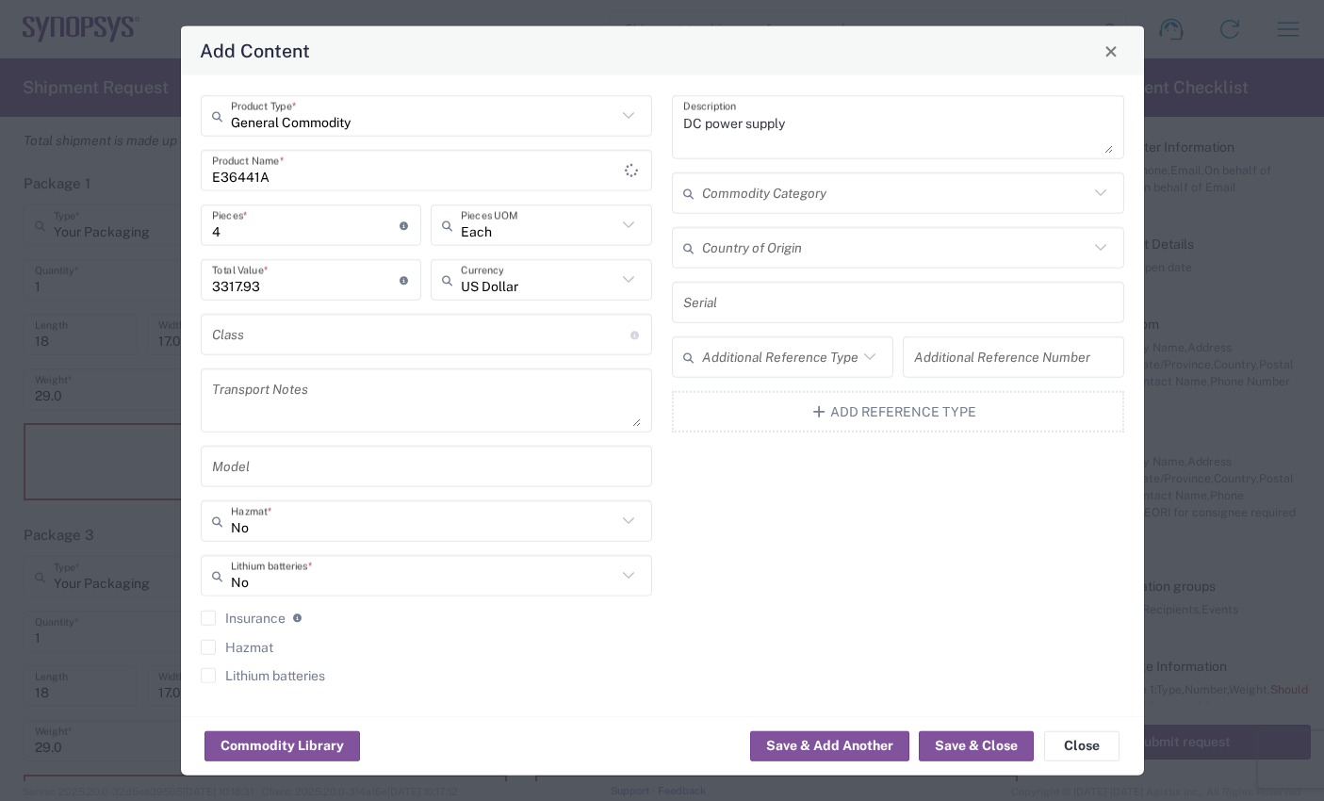
click at [193, 336] on div "General Commodity Product Type * E36441A Product Name * 4 Pieces * Number of pi…" at bounding box center [426, 395] width 472 height 601
click at [969, 749] on button "Save & Close" at bounding box center [976, 745] width 115 height 30
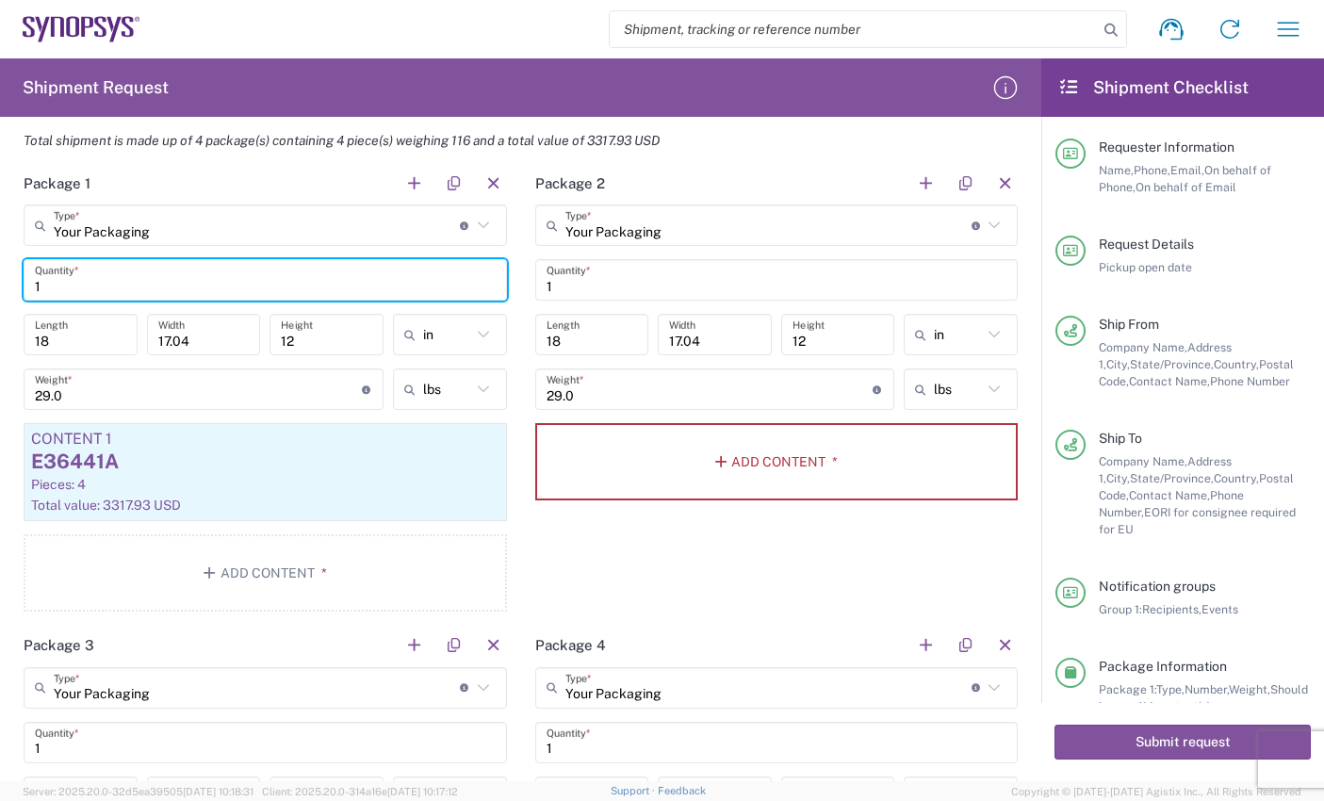
click at [55, 288] on input "1" at bounding box center [265, 280] width 461 height 33
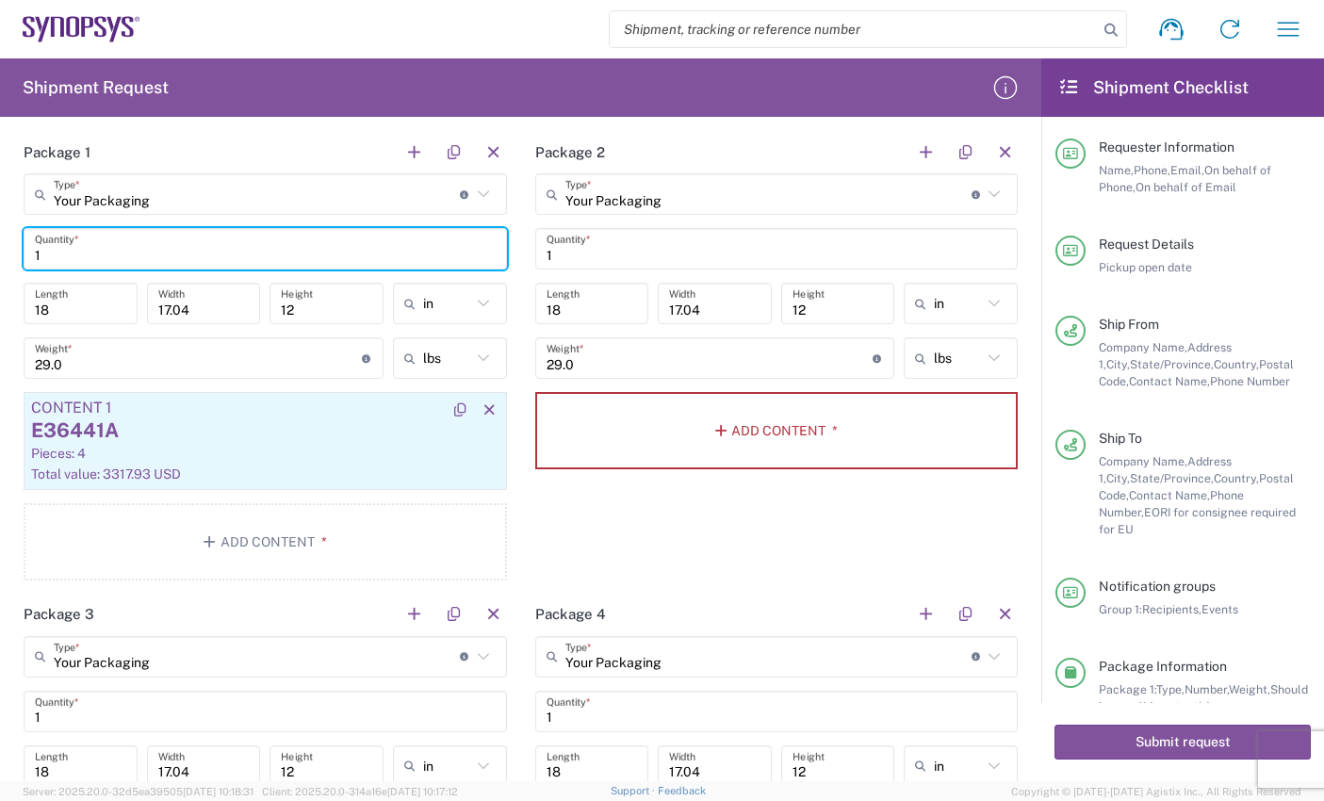
scroll to position [1508, 0]
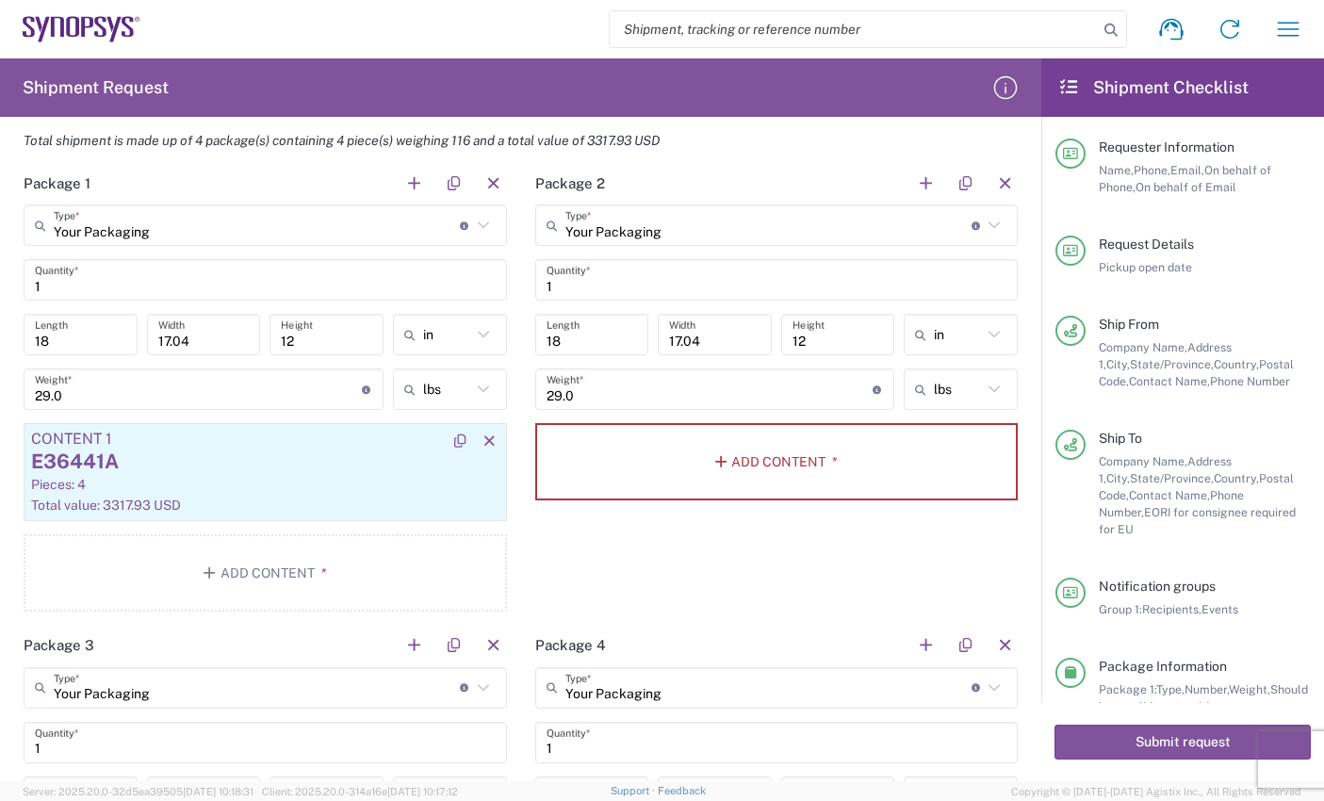
click at [340, 457] on div "E36441A" at bounding box center [265, 462] width 468 height 28
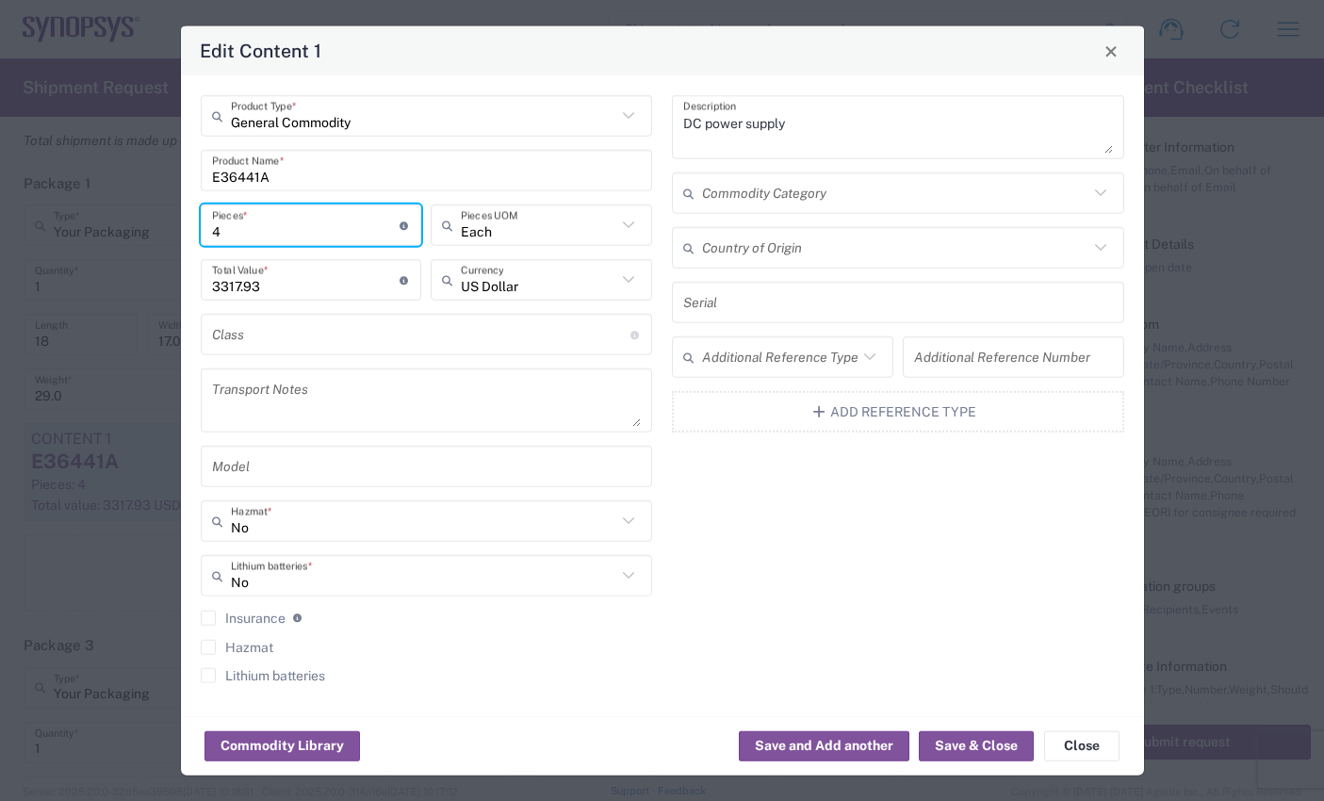
click at [221, 235] on input "4" at bounding box center [306, 224] width 188 height 33
click at [941, 742] on button "Save & Close" at bounding box center [976, 745] width 115 height 30
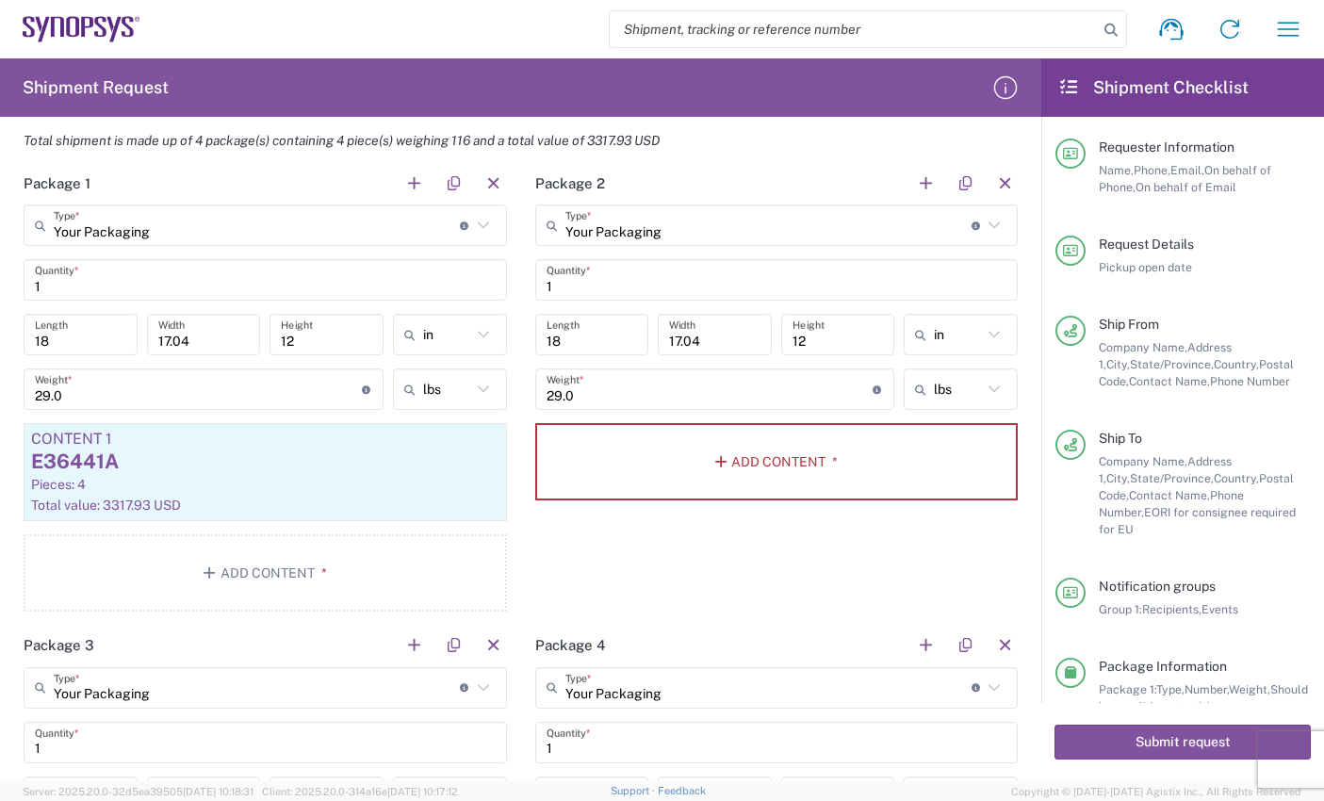
click at [107, 183] on header "Package 1" at bounding box center [265, 183] width 512 height 42
click at [95, 183] on header "Package 1" at bounding box center [265, 183] width 512 height 42
click at [89, 183] on h2 "Package 1" at bounding box center [57, 183] width 67 height 19
click at [85, 183] on h2 "Package 1" at bounding box center [57, 183] width 67 height 19
drag, startPoint x: 85, startPoint y: 183, endPoint x: 185, endPoint y: 189, distance: 100.1
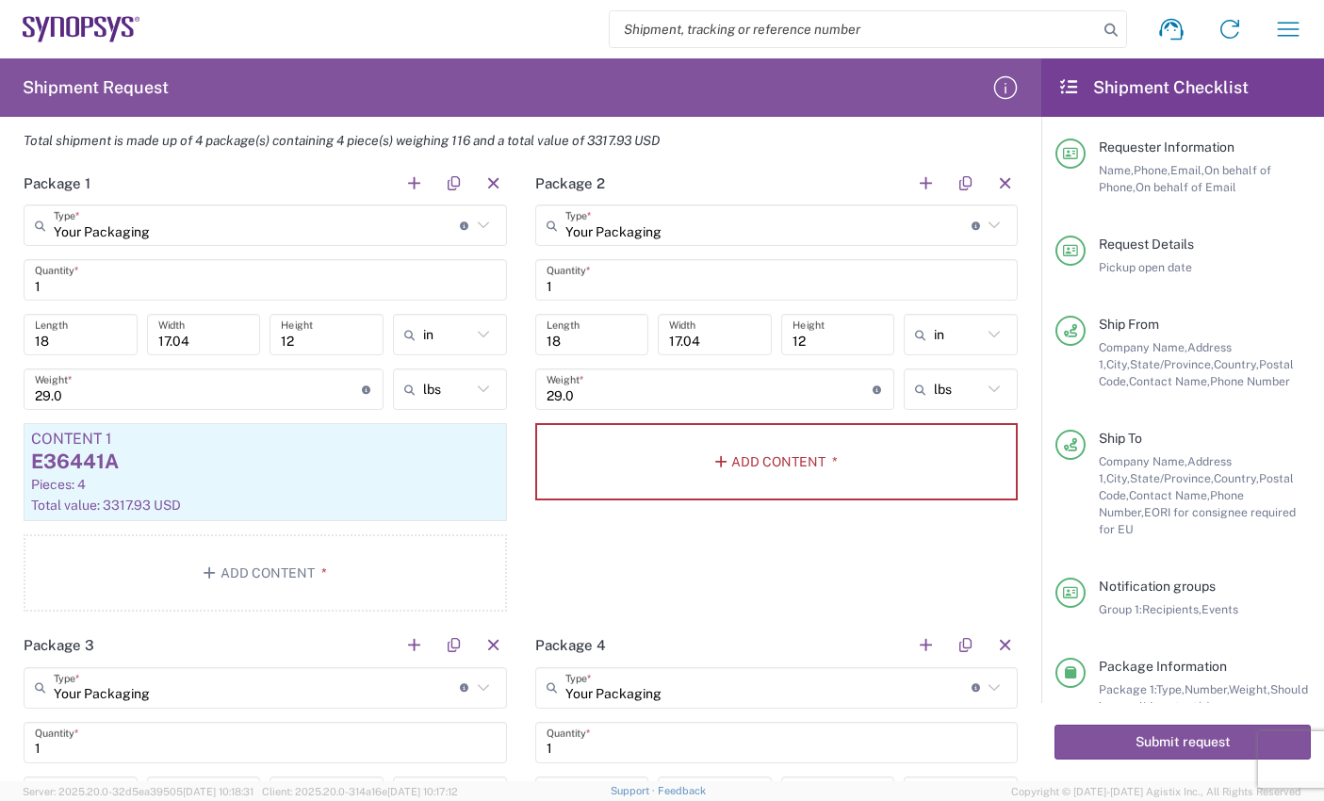
click at [185, 189] on header "Package 1" at bounding box center [265, 183] width 512 height 42
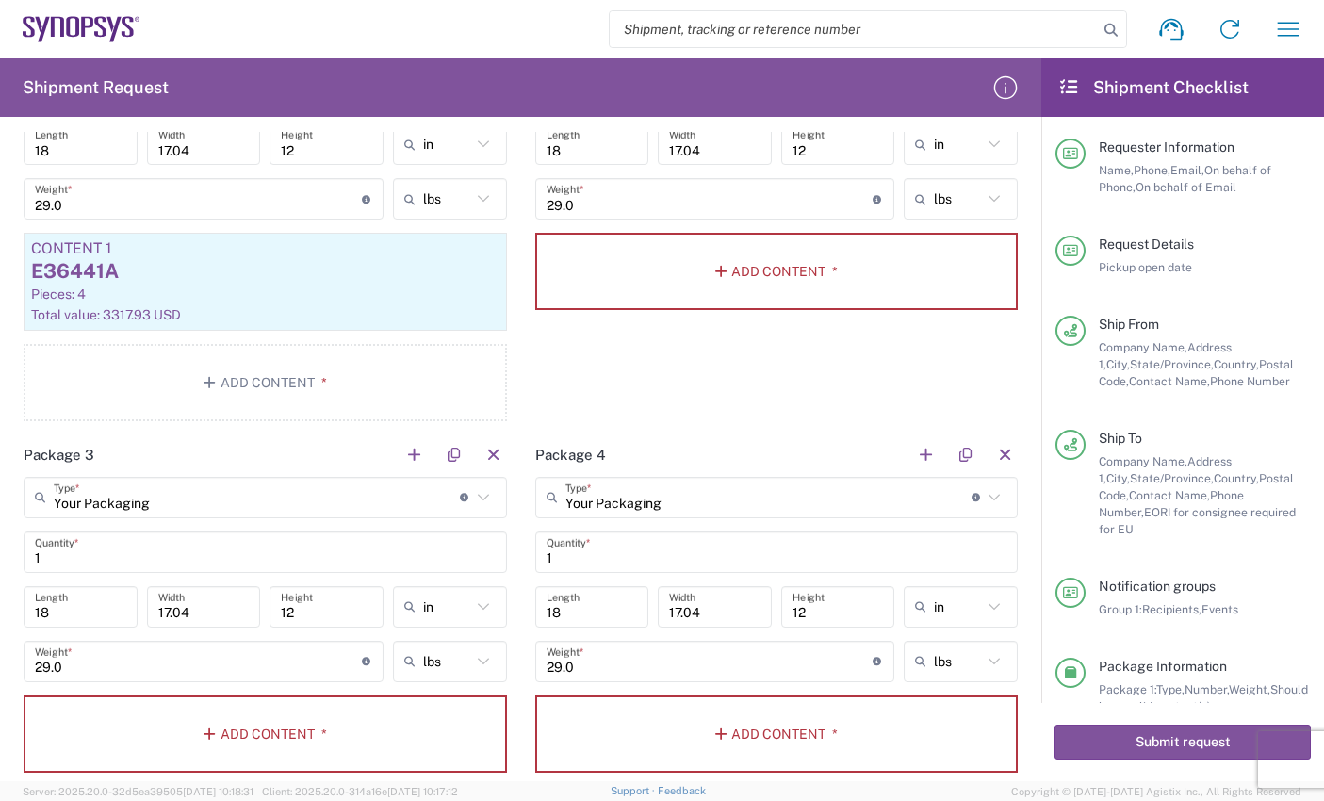
scroll to position [1696, 0]
click at [487, 459] on button "button" at bounding box center [494, 457] width 26 height 26
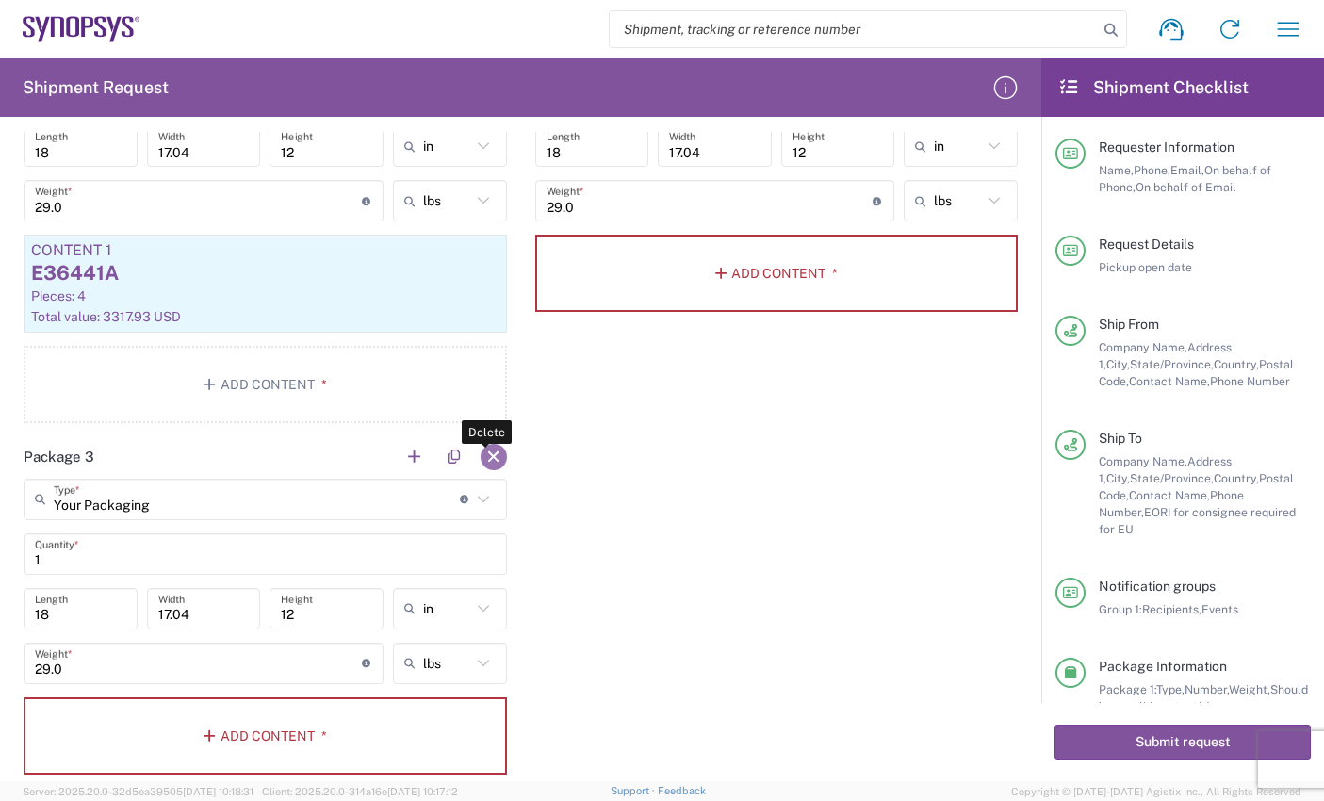
click at [481, 459] on button "button" at bounding box center [494, 457] width 26 height 26
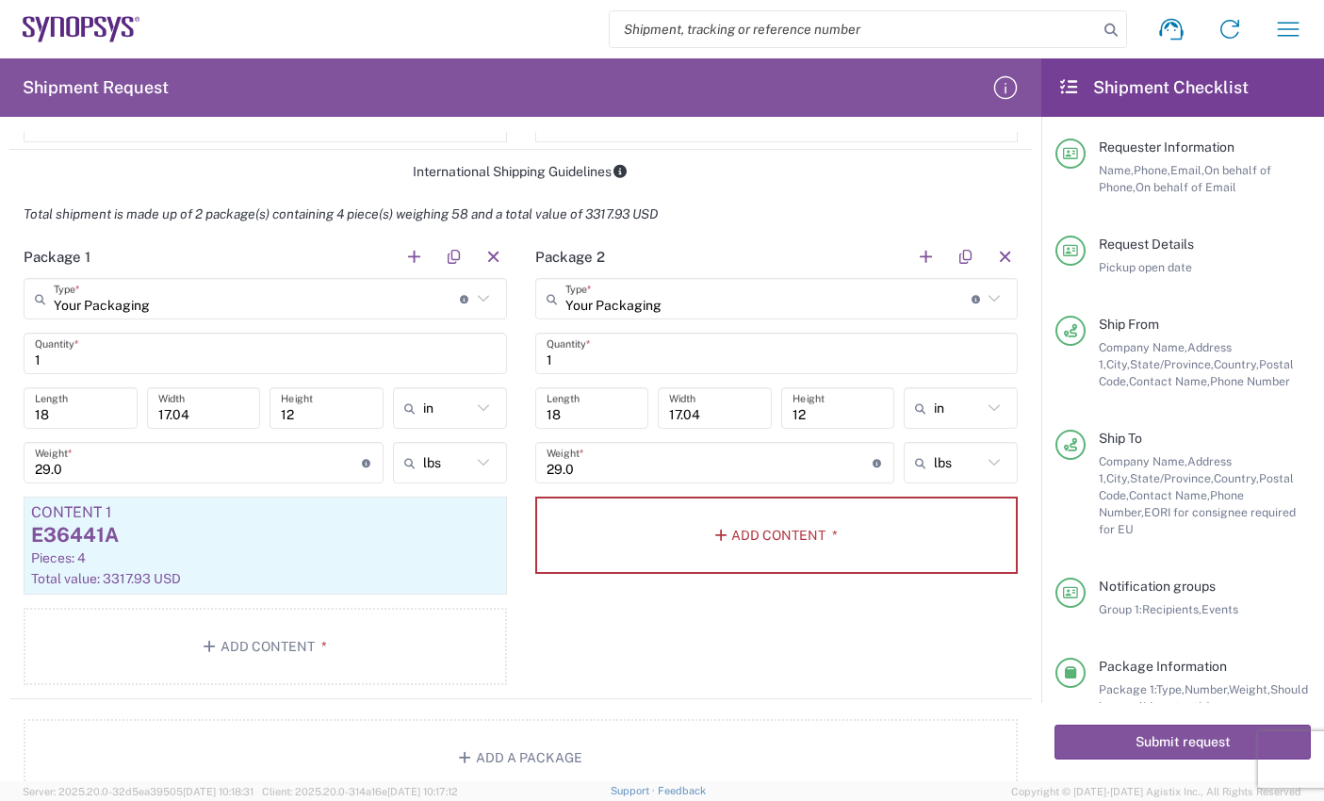
scroll to position [1414, 0]
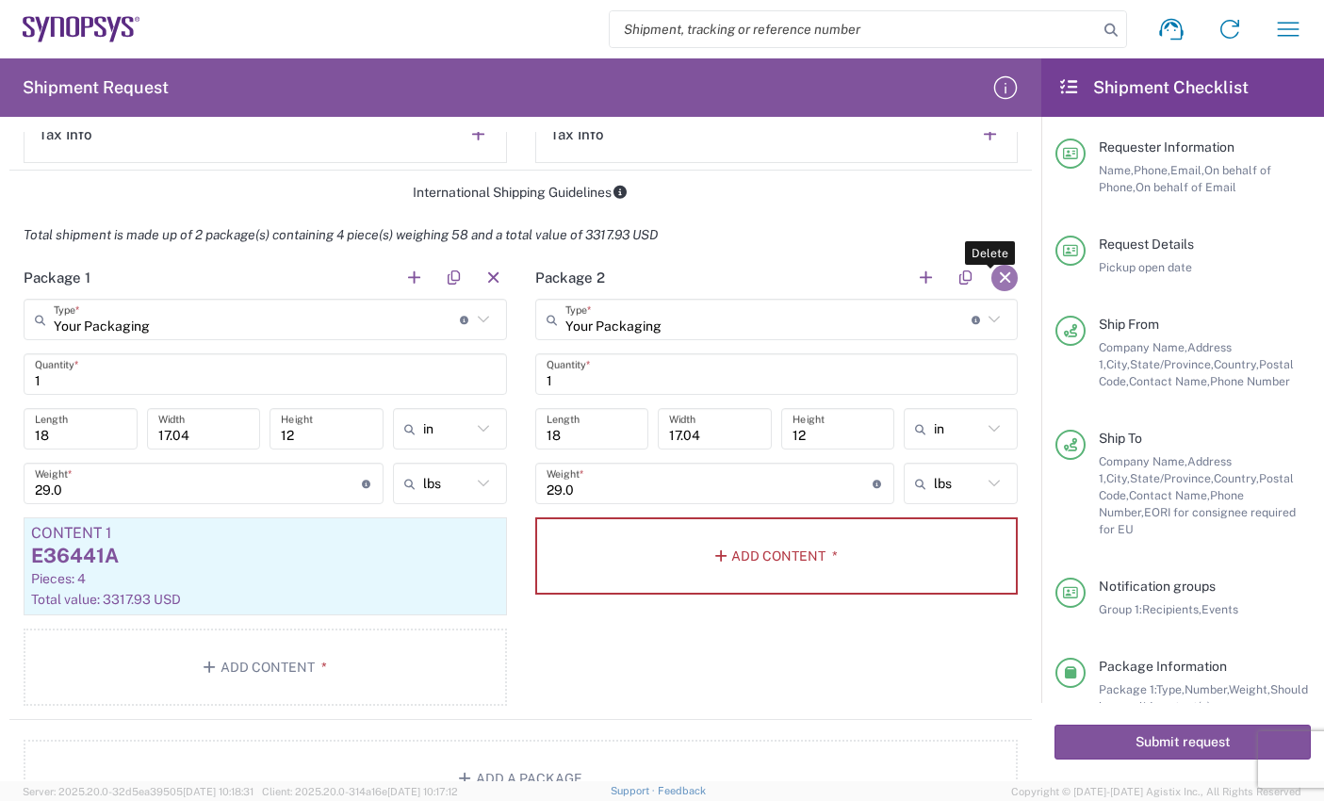
click at [993, 274] on button "button" at bounding box center [1005, 278] width 26 height 26
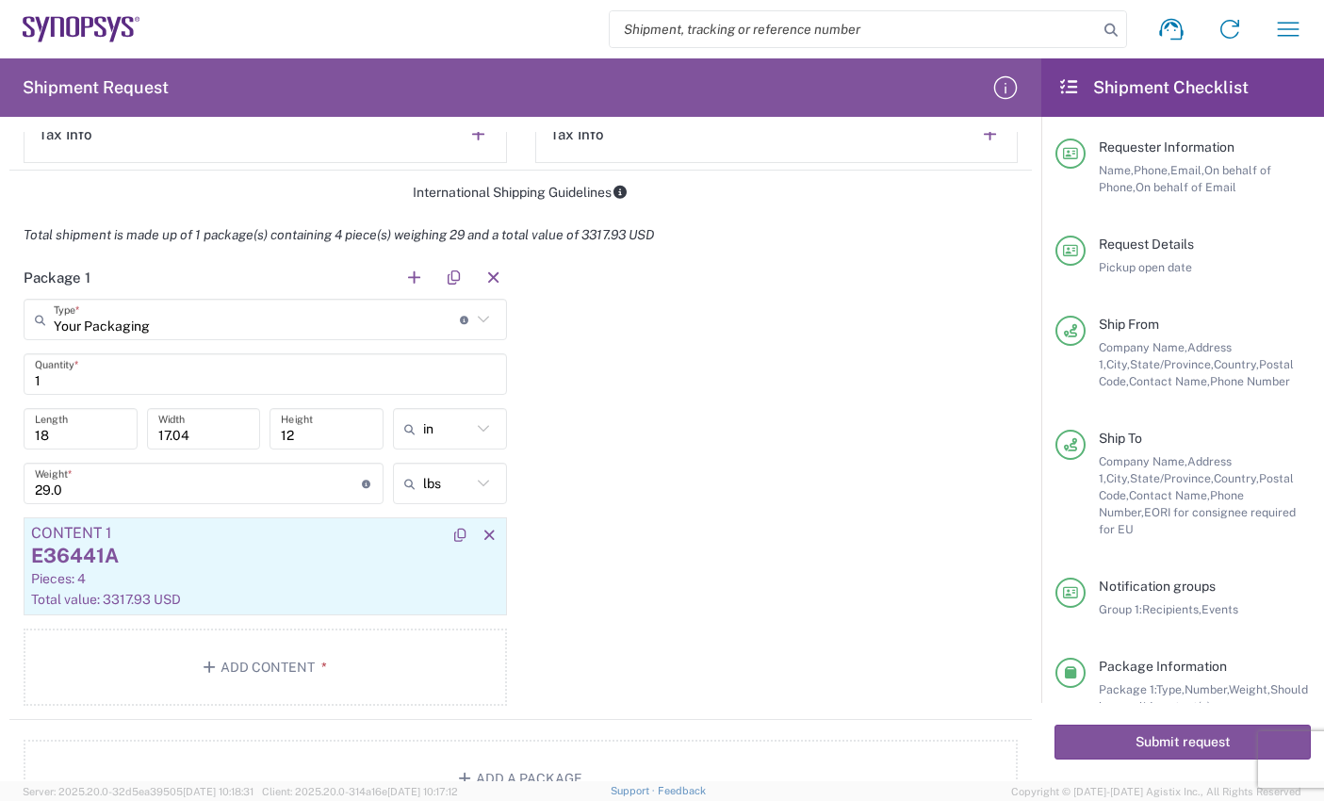
click at [111, 593] on div "Total value: 3317.93 USD" at bounding box center [265, 599] width 468 height 17
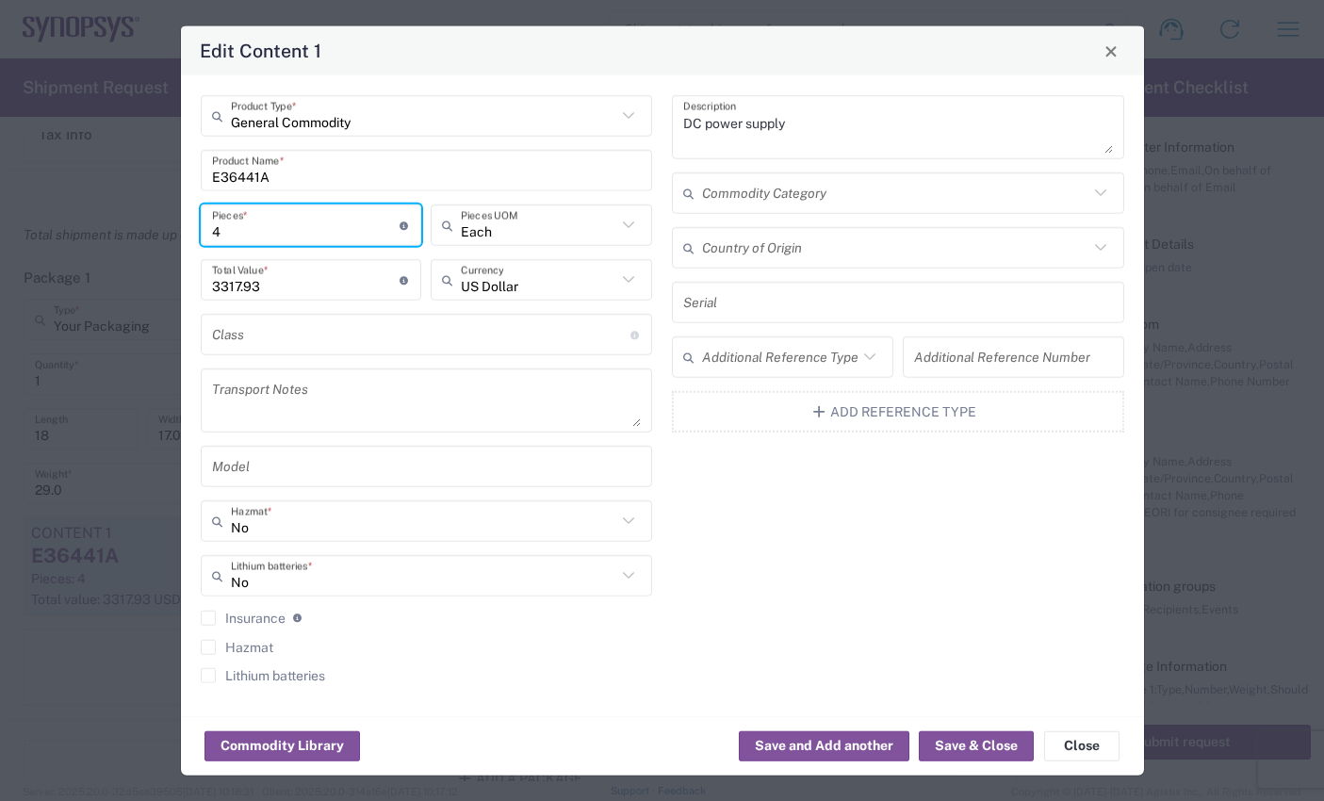
click at [216, 229] on input "4" at bounding box center [306, 224] width 188 height 33
type input "1"
click at [991, 746] on button "Save & Close" at bounding box center [976, 745] width 115 height 30
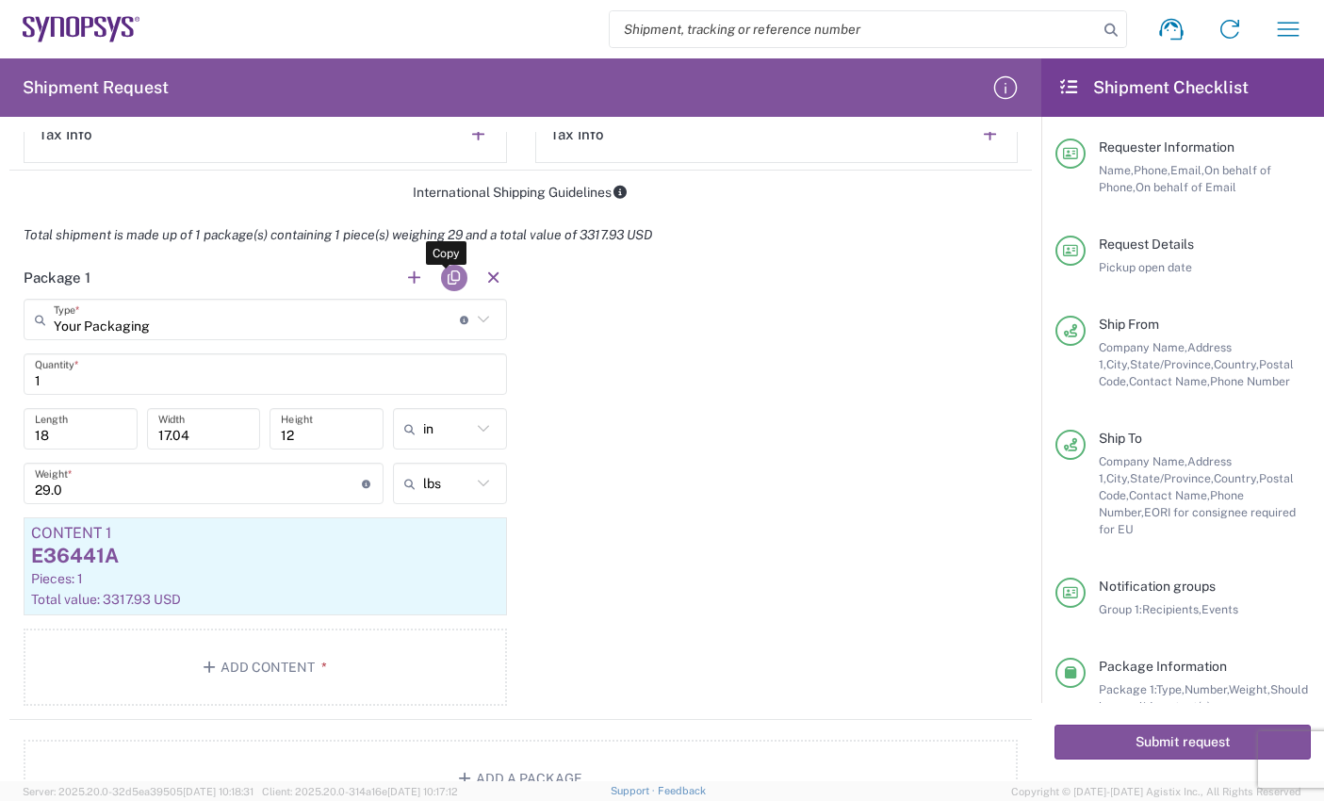
click at [442, 274] on button "button" at bounding box center [454, 278] width 26 height 26
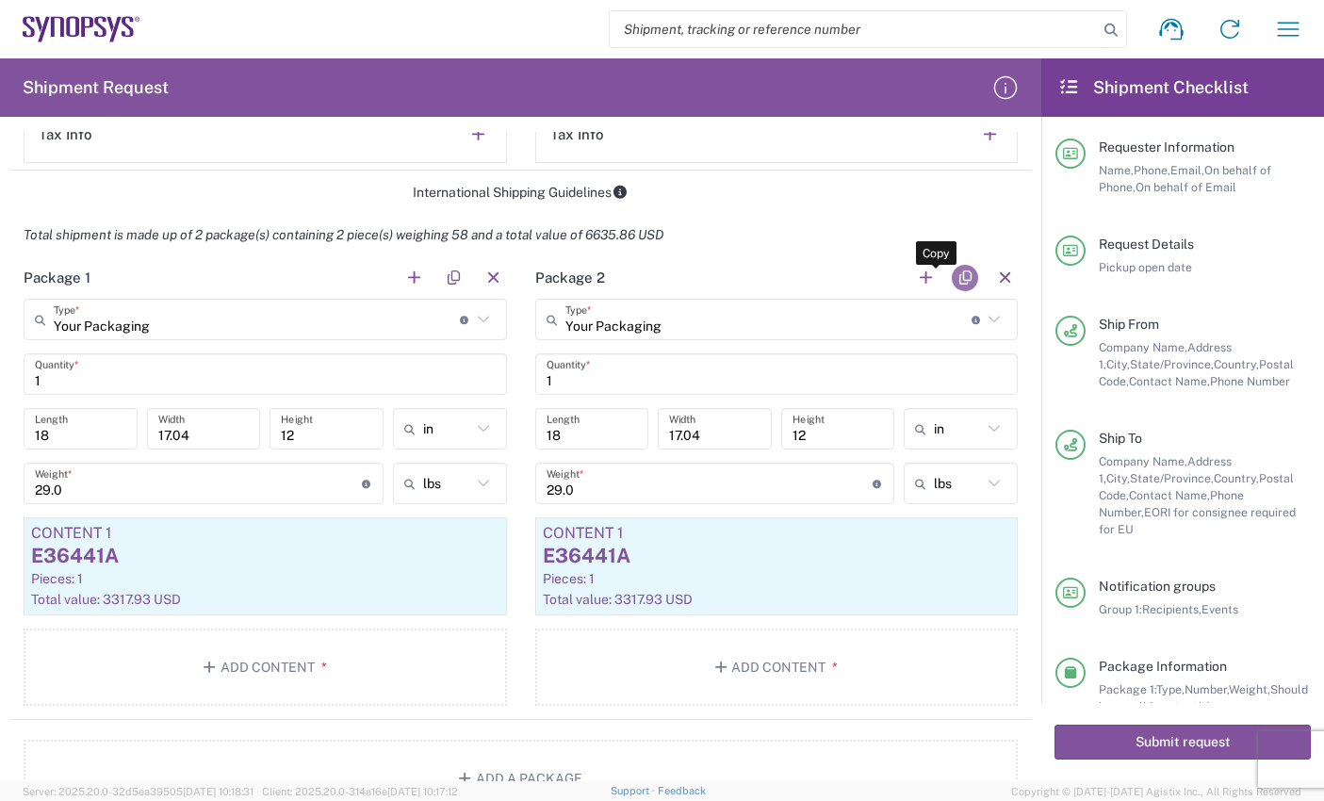
click at [952, 284] on button "button" at bounding box center [965, 278] width 26 height 26
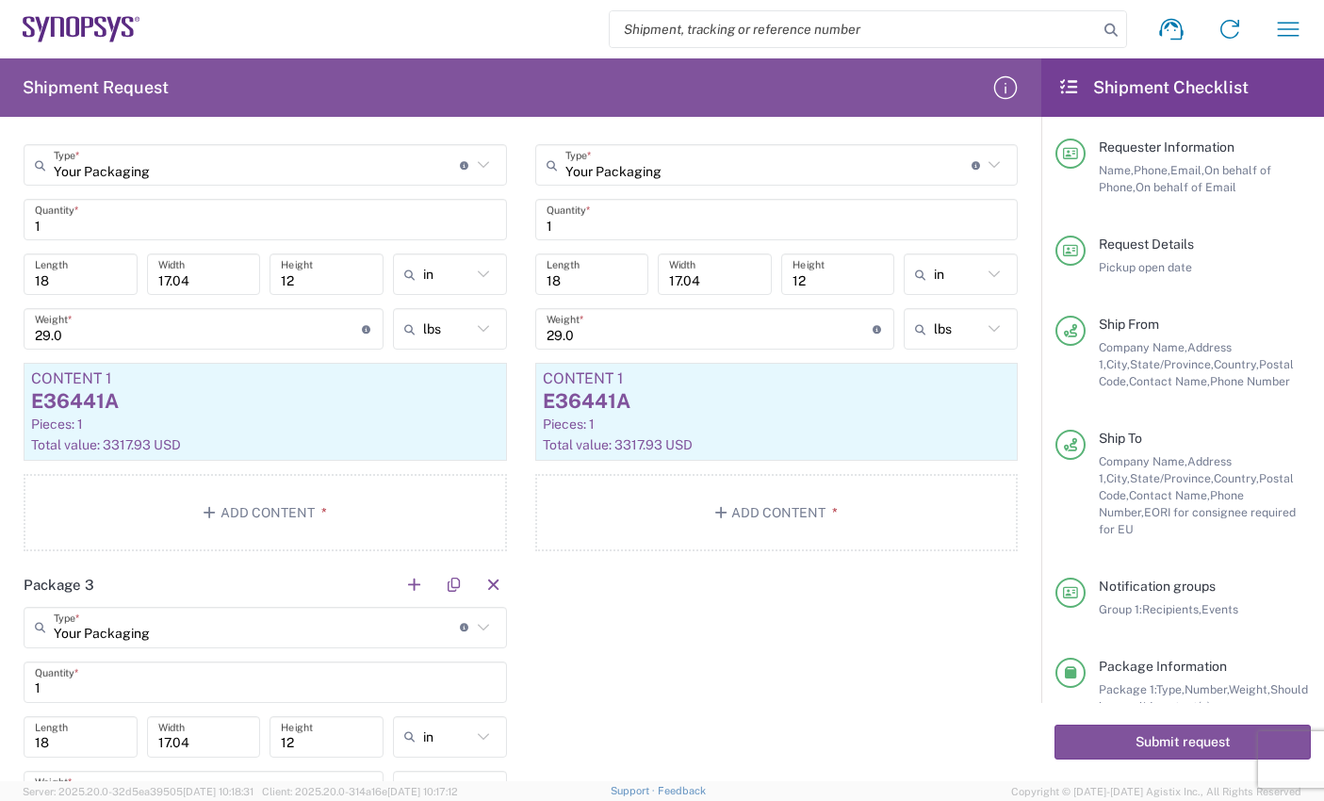
scroll to position [1602, 0]
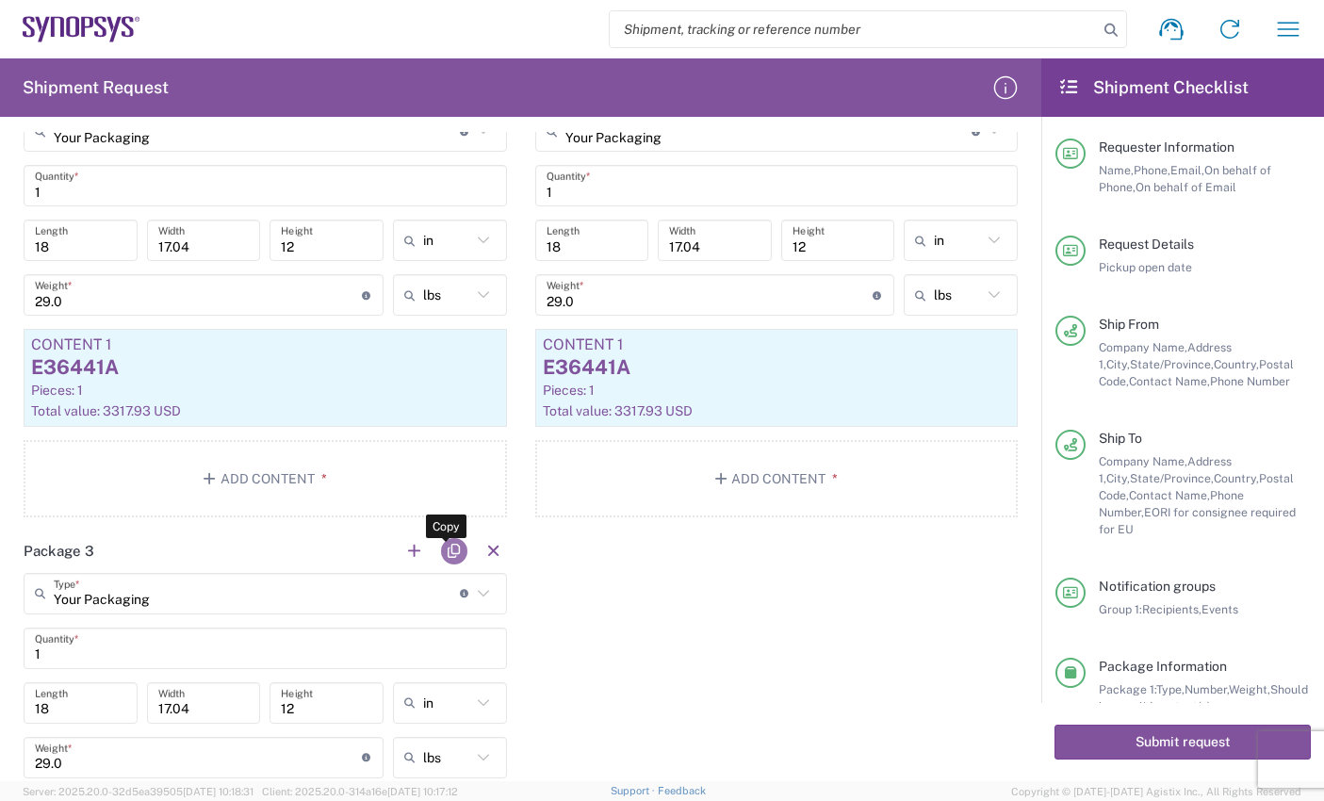
click at [442, 545] on button "button" at bounding box center [454, 551] width 26 height 26
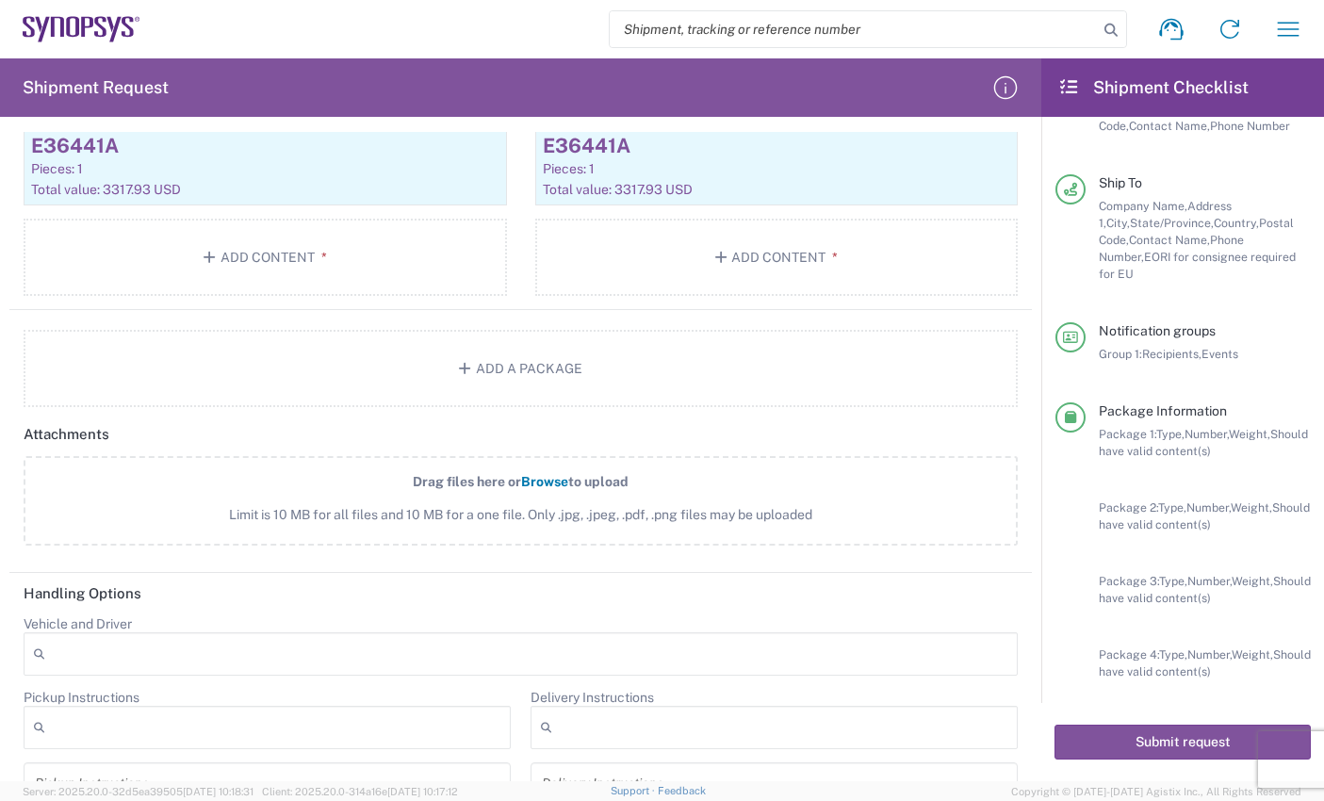
scroll to position [2258, 0]
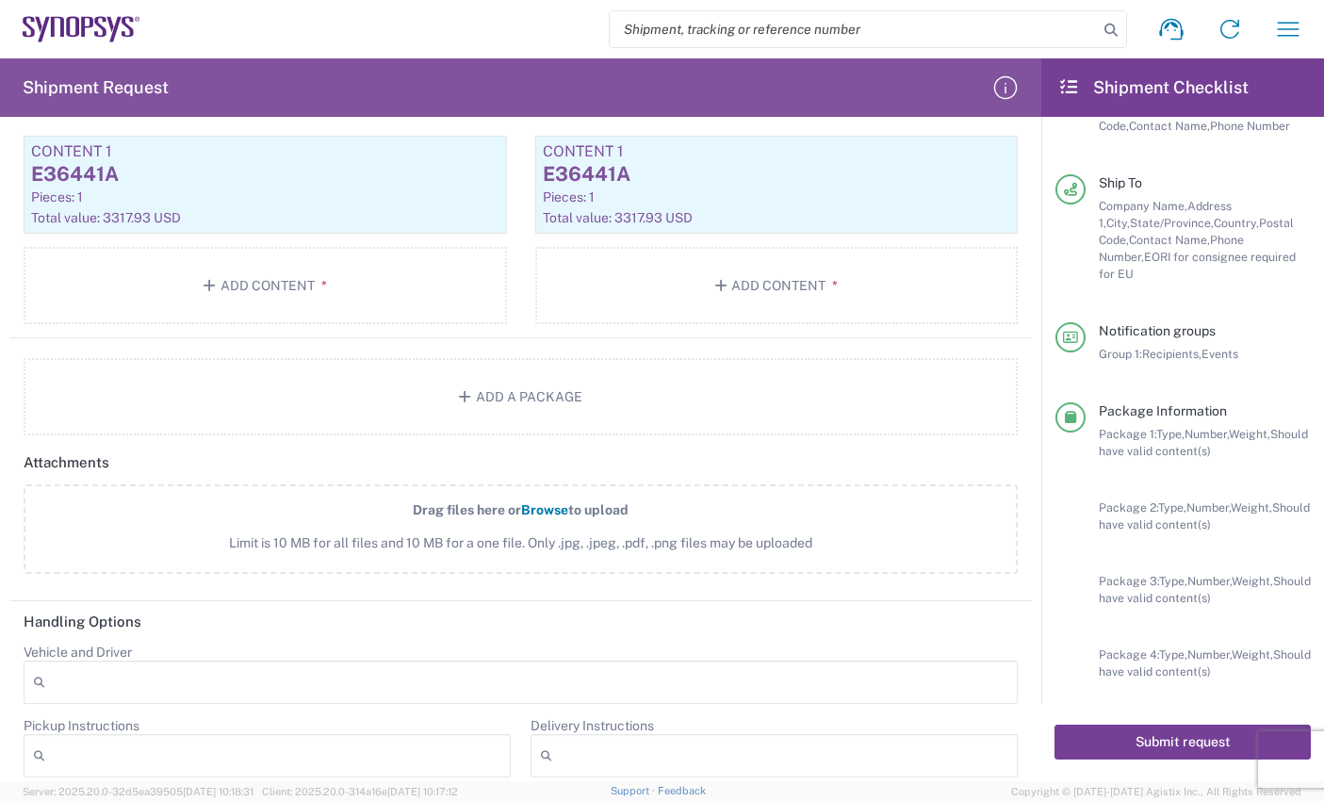
click at [1124, 745] on button "Submit request" at bounding box center [1183, 742] width 256 height 35
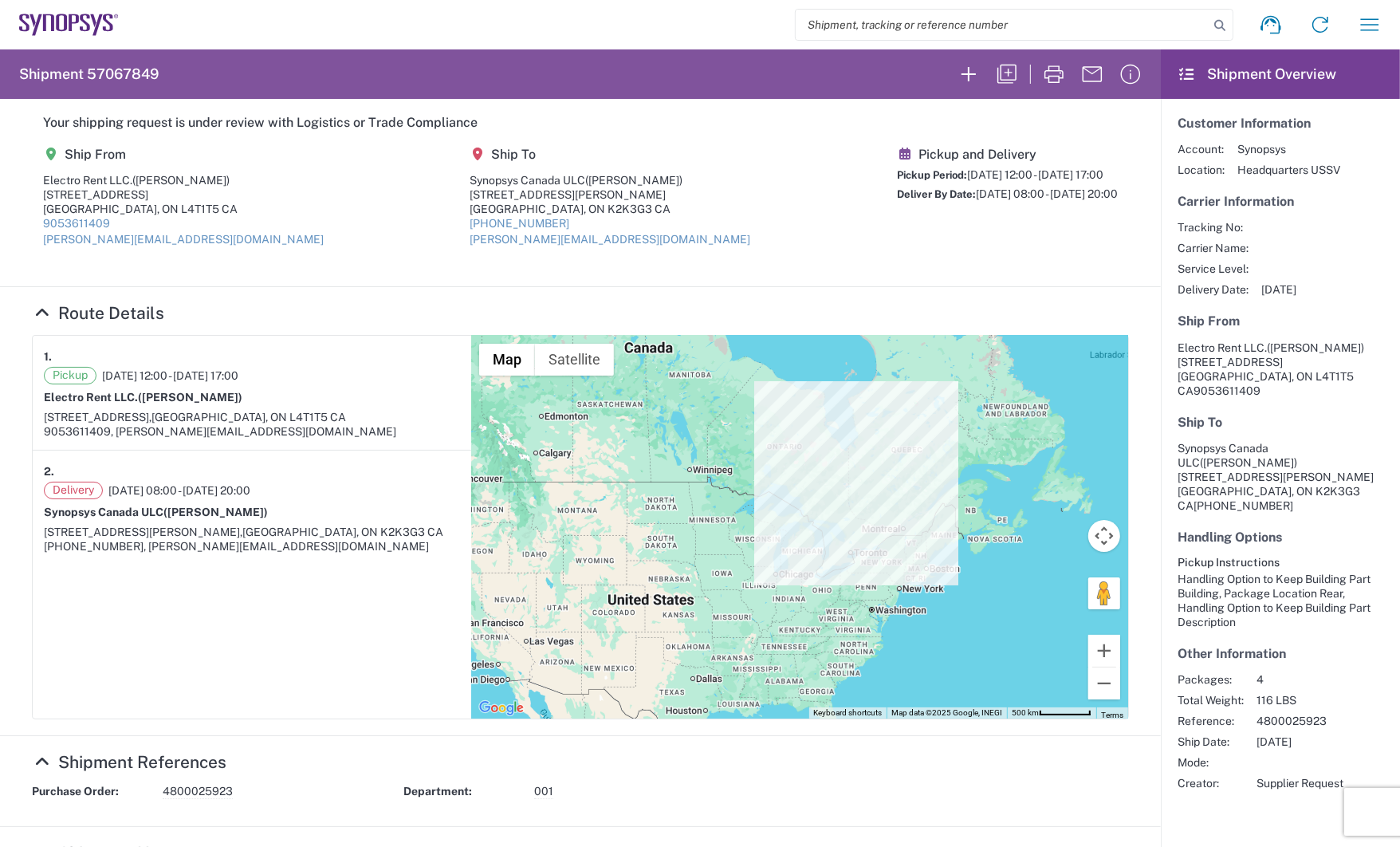
drag, startPoint x: 966, startPoint y: 615, endPoint x: 811, endPoint y: 548, distance: 168.9
click at [813, 551] on div at bounding box center [799, 527] width 657 height 382
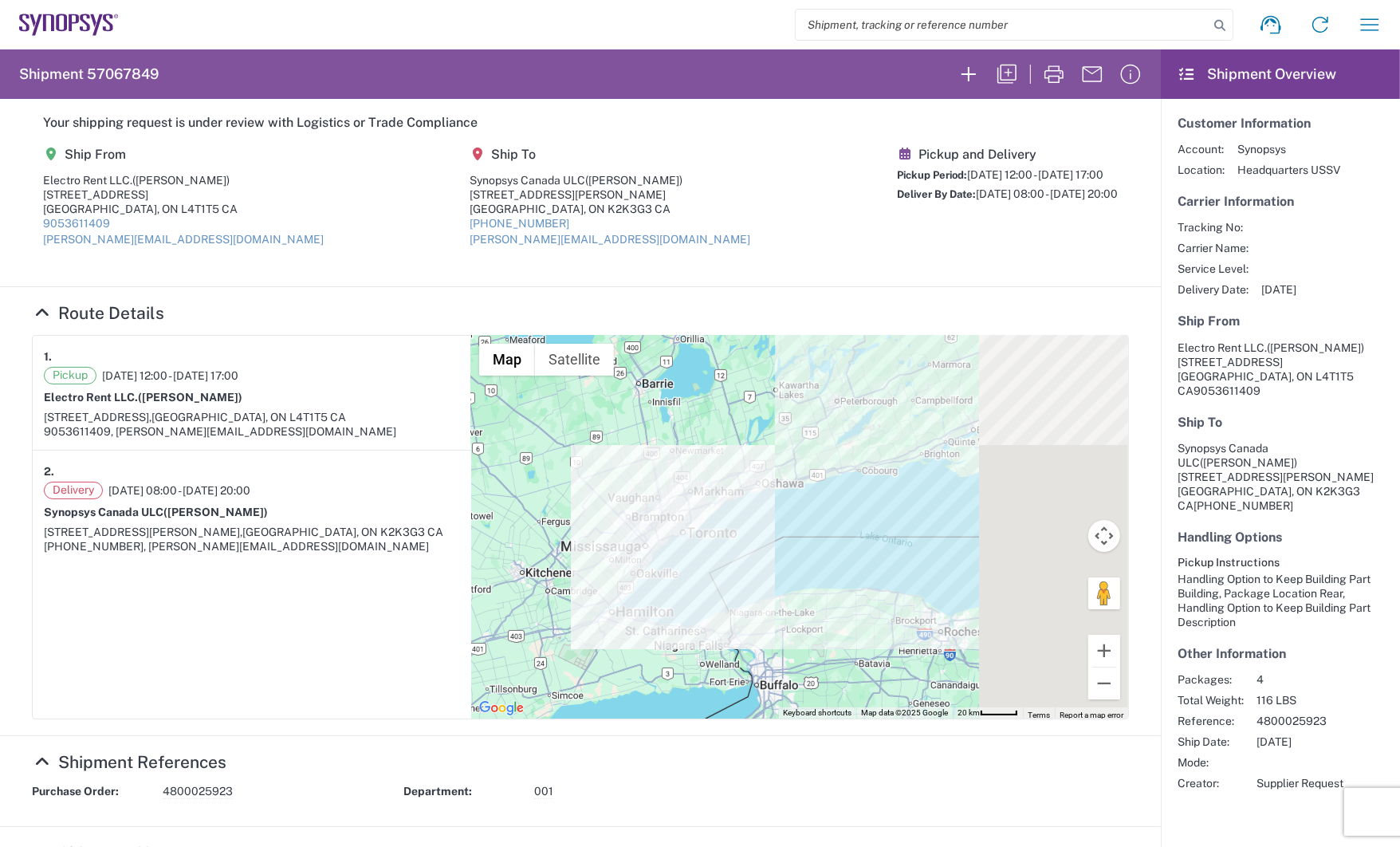
drag, startPoint x: 826, startPoint y: 545, endPoint x: 328, endPoint y: 694, distance: 519.8
click at [312, 677] on section "1. Pickup [DATE] 12:00 - [DATE] 17:00 Electro Rent LLC. ([PERSON_NAME] Reader) …" at bounding box center [580, 527] width 1097 height 384
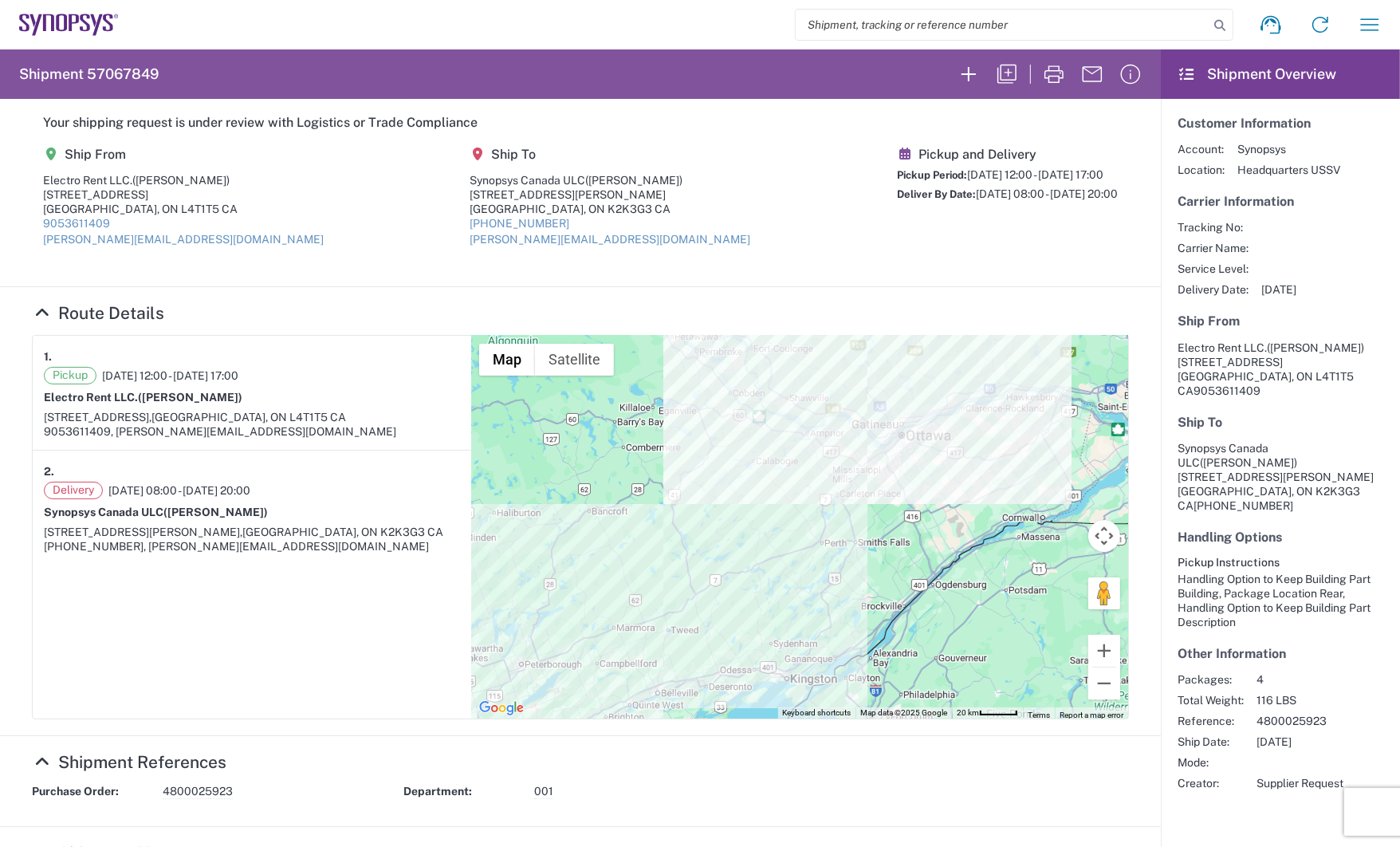
drag, startPoint x: 656, startPoint y: 531, endPoint x: 727, endPoint y: 712, distance: 194.4
click at [727, 677] on div at bounding box center [799, 527] width 657 height 382
click at [1045, 76] on icon "button" at bounding box center [1054, 74] width 19 height 18
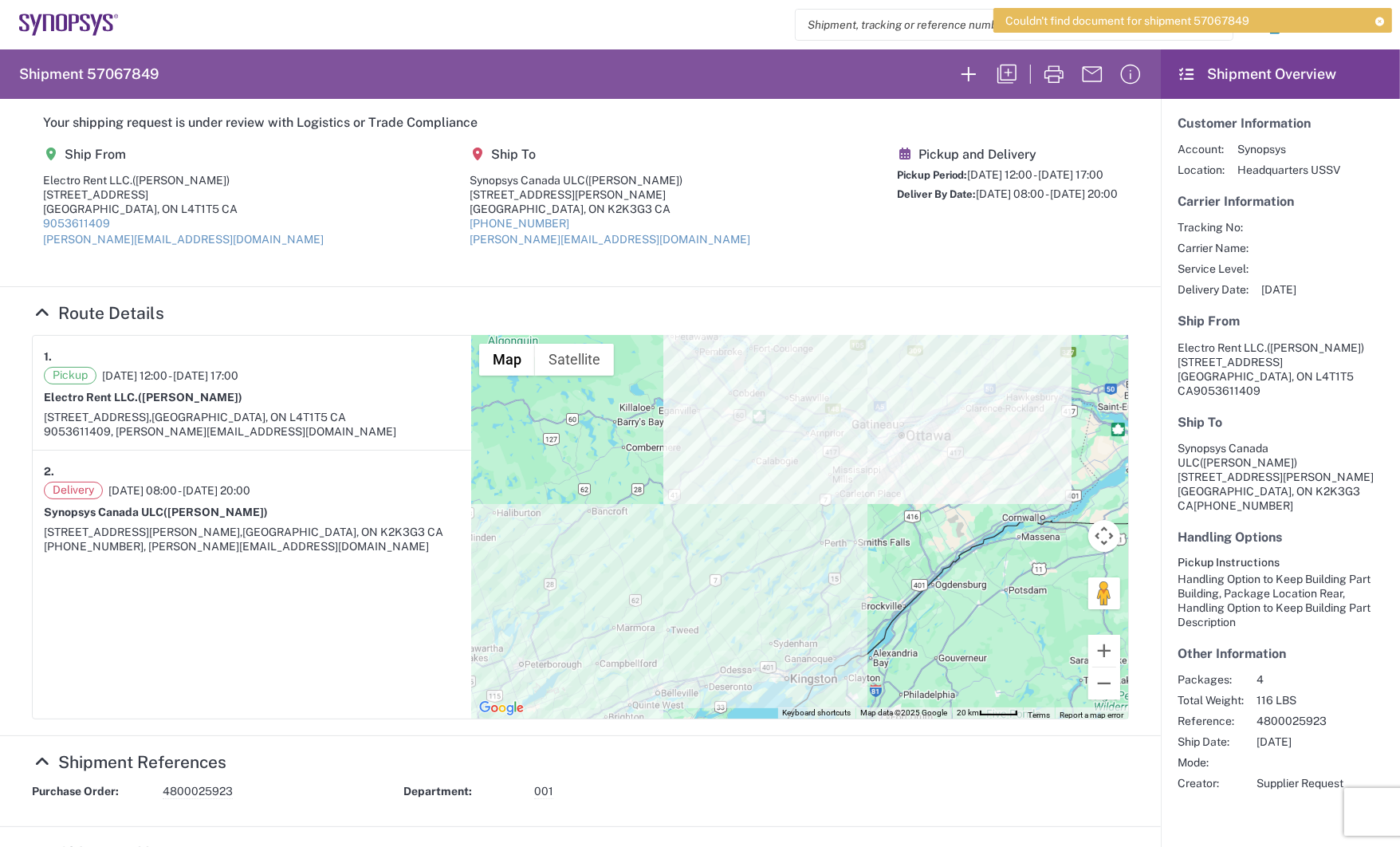
click at [1076, 124] on h5 "Your shipping request is under review with Logistics or Trade Compliance" at bounding box center [580, 123] width 1074 height 15
click at [1208, 19] on icon at bounding box center [1380, 21] width 11 height 8
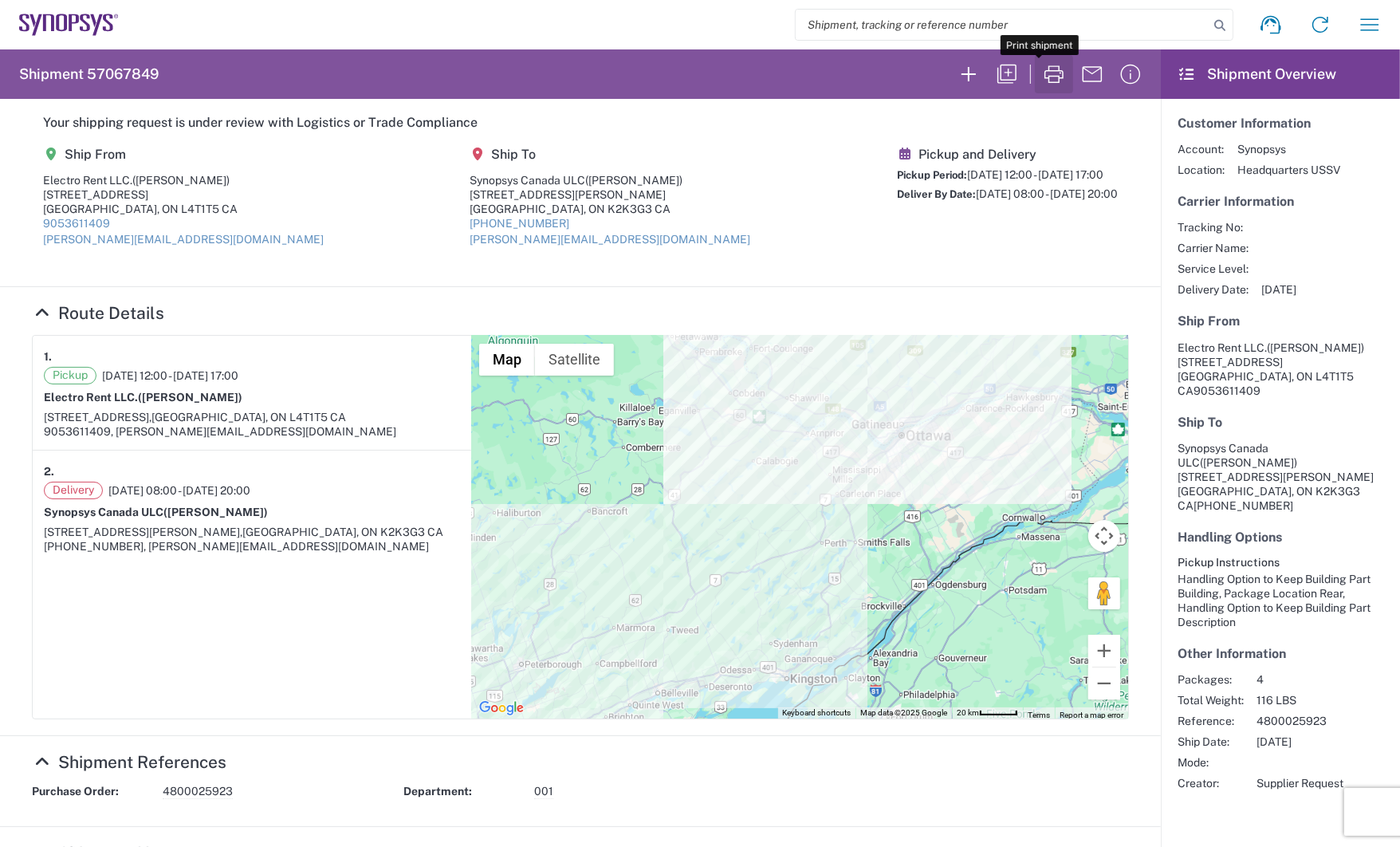
click at [1041, 63] on icon "button" at bounding box center [1054, 74] width 25 height 25
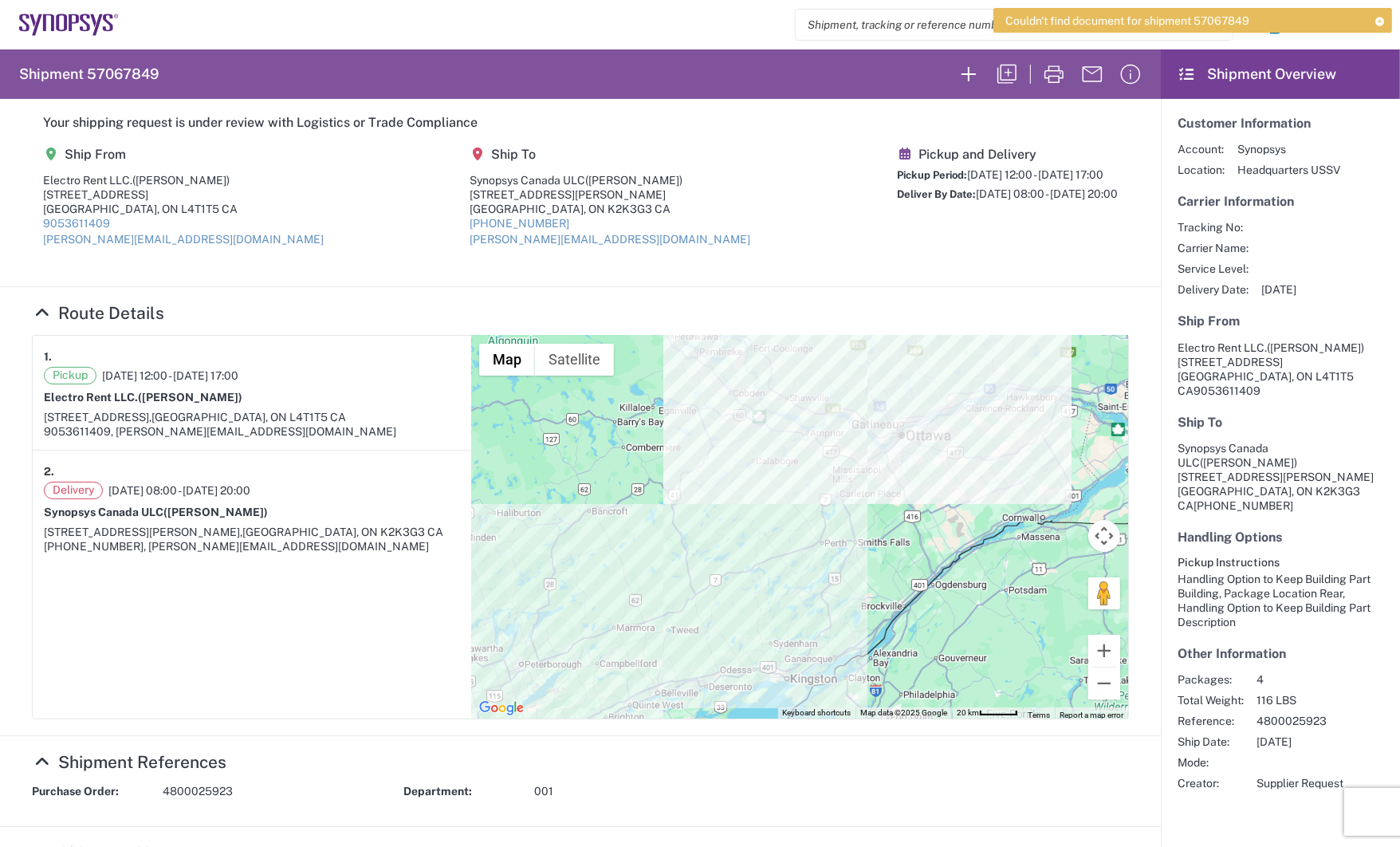
click at [1208, 21] on icon at bounding box center [1380, 21] width 11 height 8
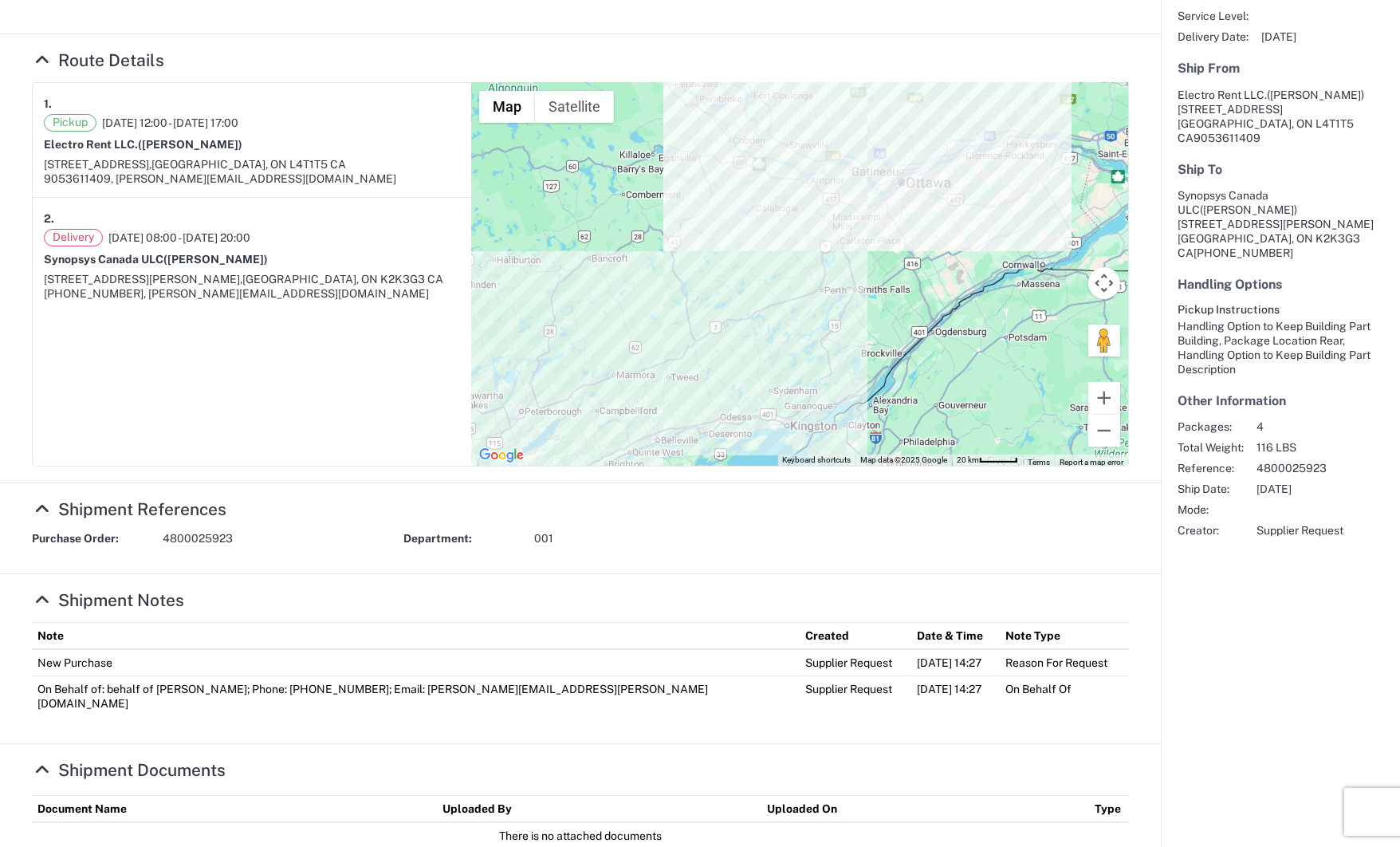
scroll to position [284, 0]
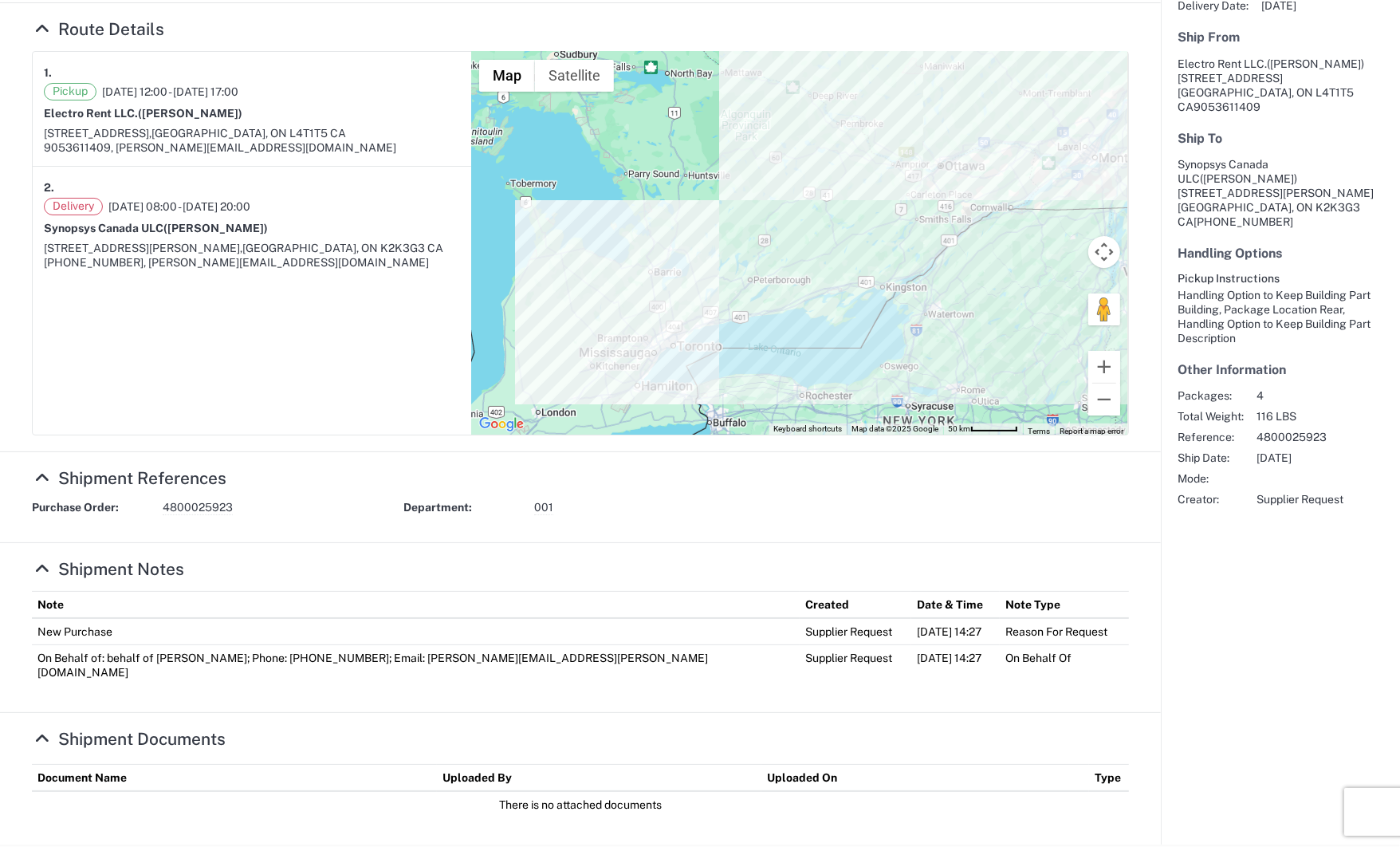
drag, startPoint x: 1041, startPoint y: 343, endPoint x: 970, endPoint y: 263, distance: 107.0
click at [970, 263] on div at bounding box center [799, 243] width 657 height 382
click at [1161, 542] on agx-shipment-overview-widget "Customer Information Account: Synopsys Location: Headquarters USSV Carrier Info…" at bounding box center [1280, 329] width 239 height 1030
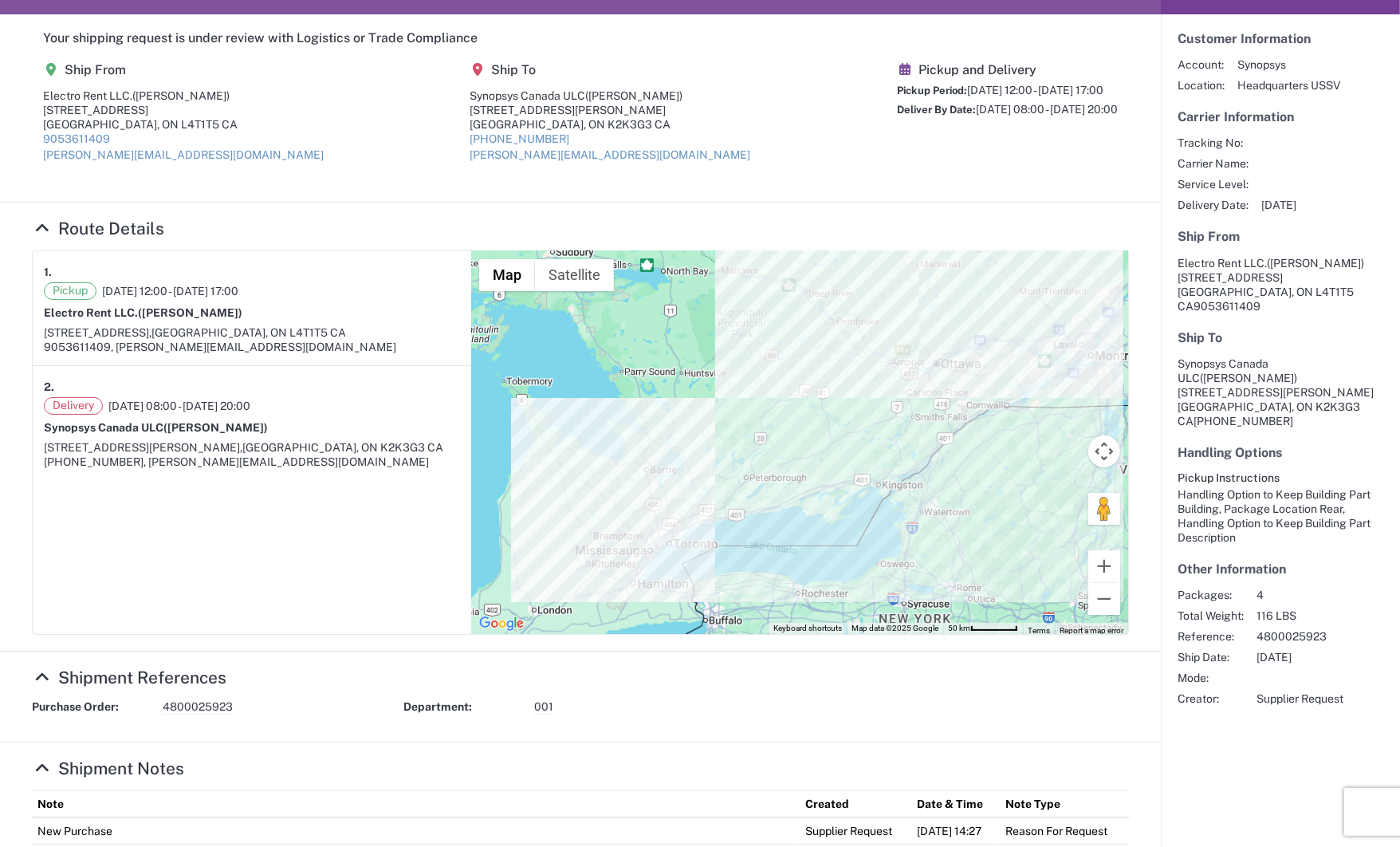
scroll to position [0, 0]
